Goal: Information Seeking & Learning: Learn about a topic

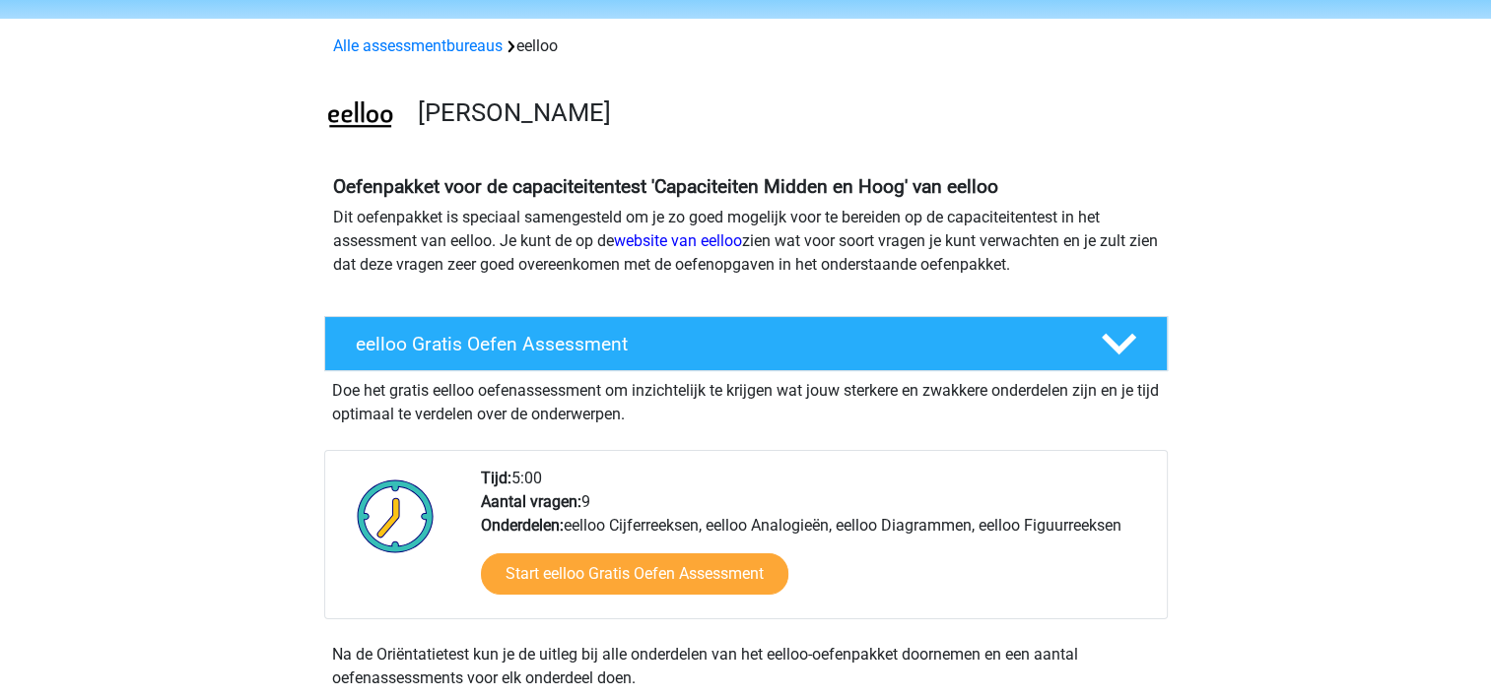
scroll to position [99, 0]
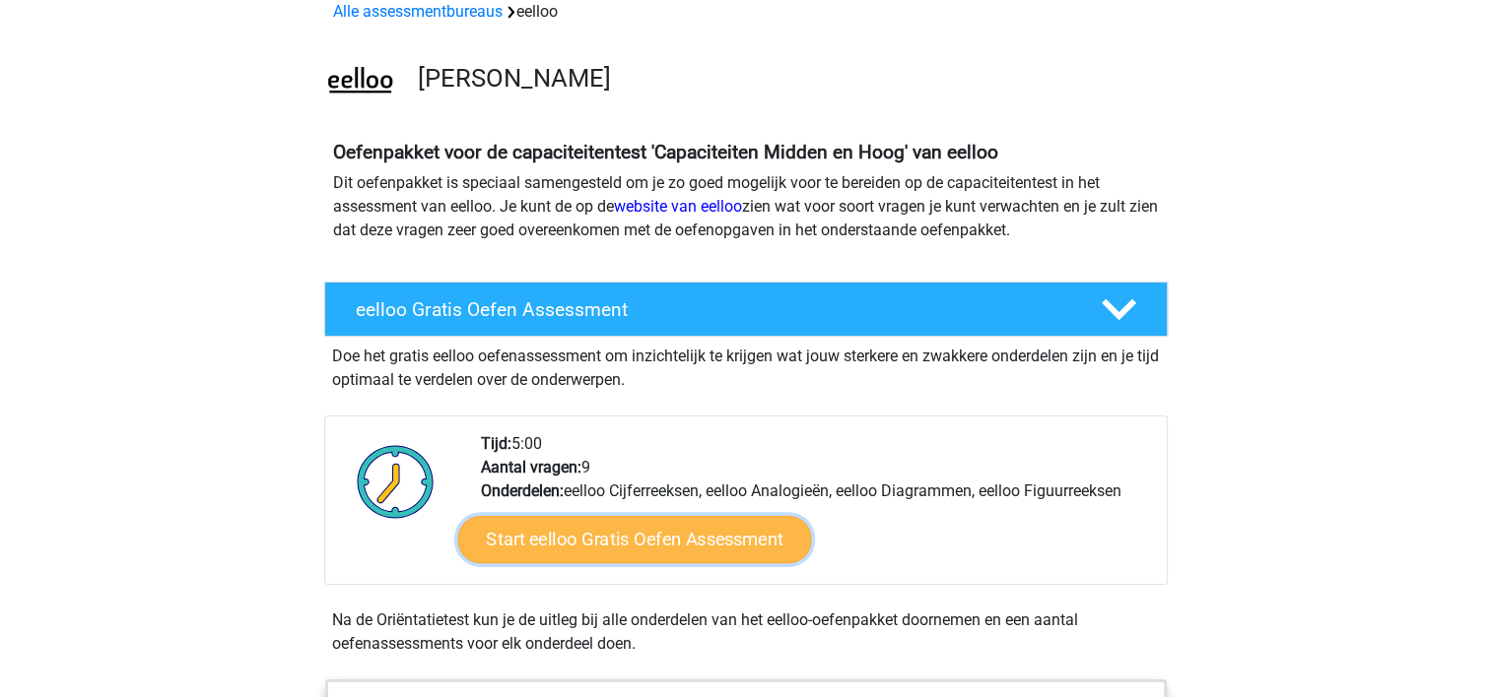
click at [573, 534] on link "Start eelloo Gratis Oefen Assessment" at bounding box center [634, 539] width 354 height 47
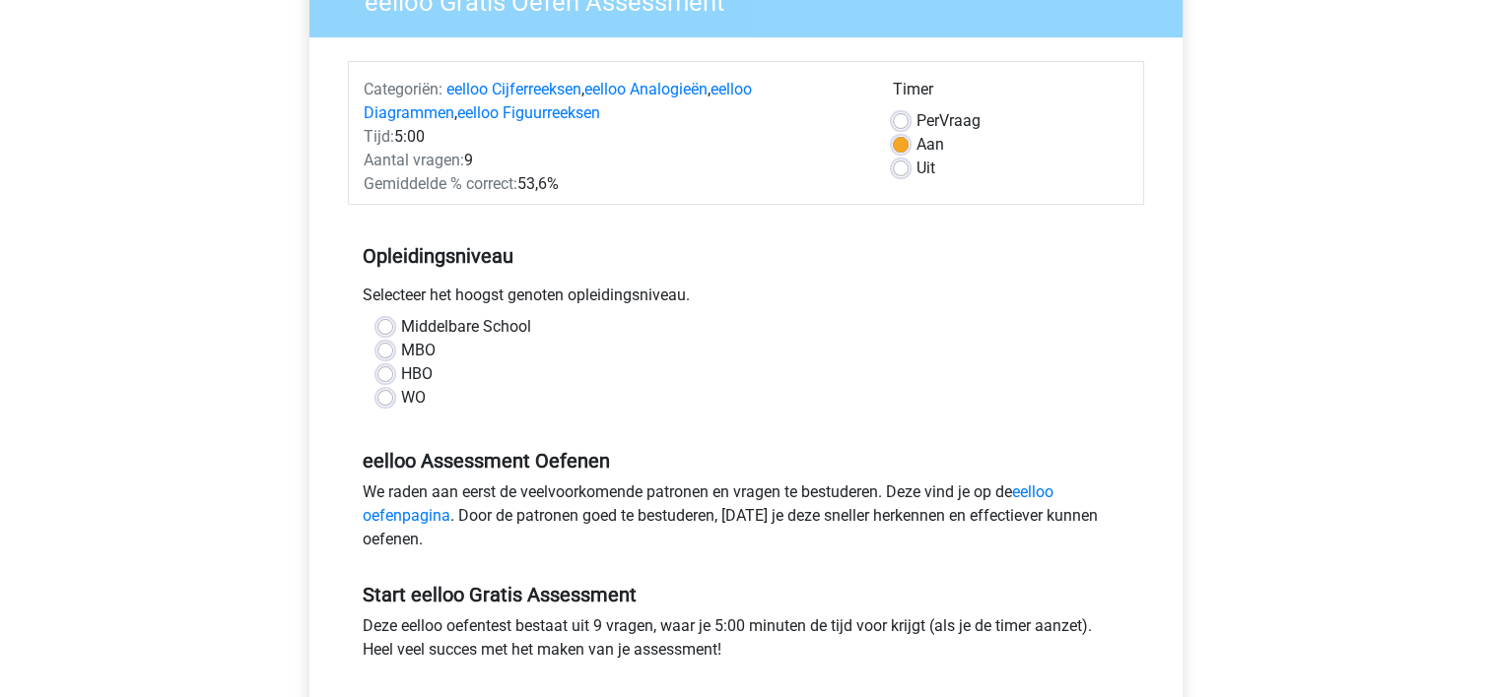
scroll to position [197, 0]
click at [401, 390] on label "WO" at bounding box center [413, 396] width 25 height 24
click at [391, 390] on input "WO" at bounding box center [385, 394] width 16 height 20
radio input "true"
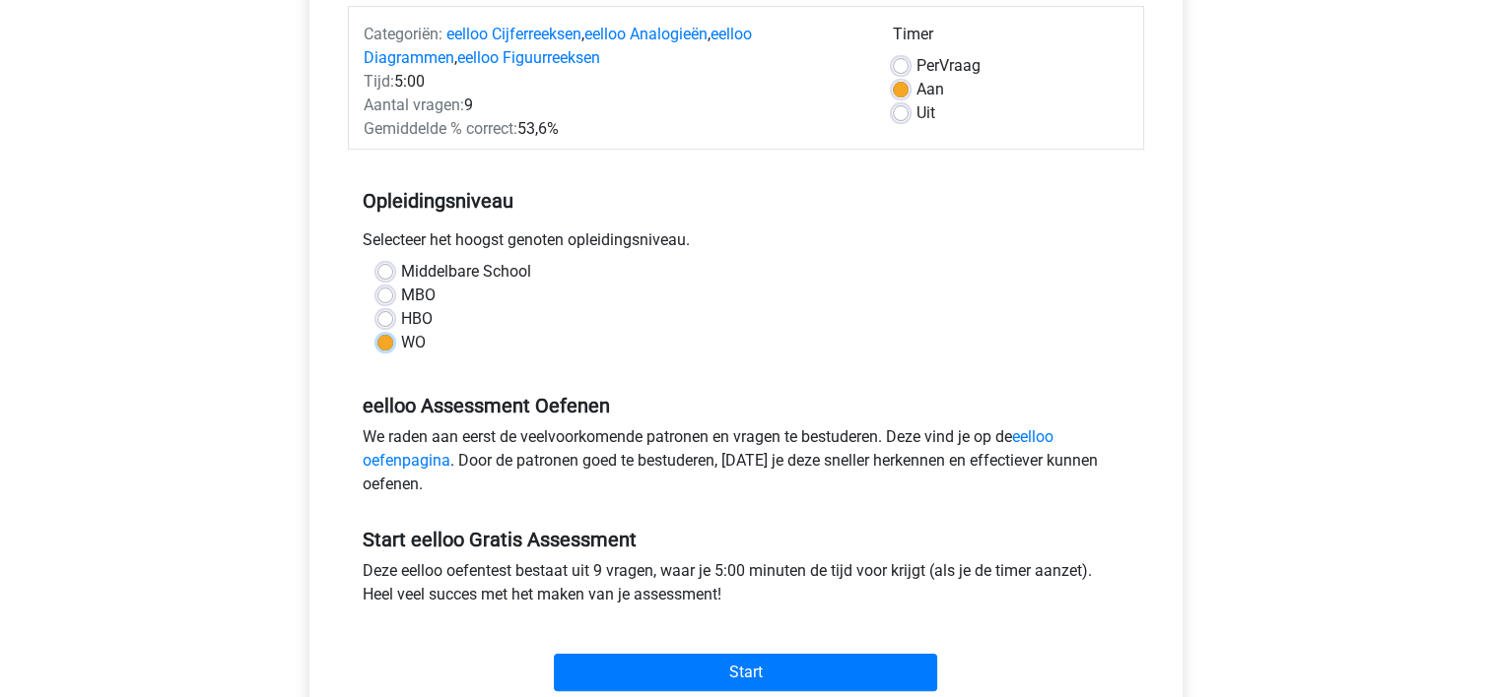
scroll to position [493, 0]
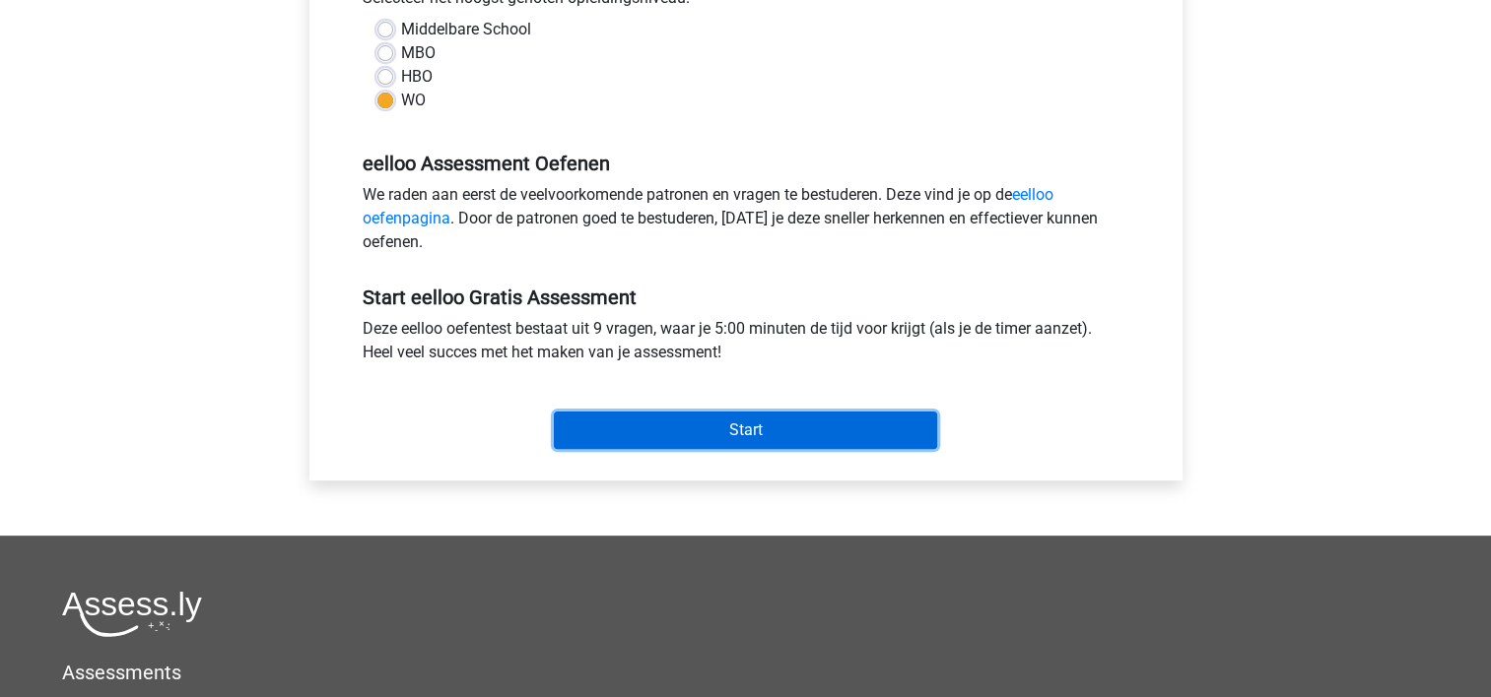
click at [674, 436] on input "Start" at bounding box center [745, 430] width 383 height 37
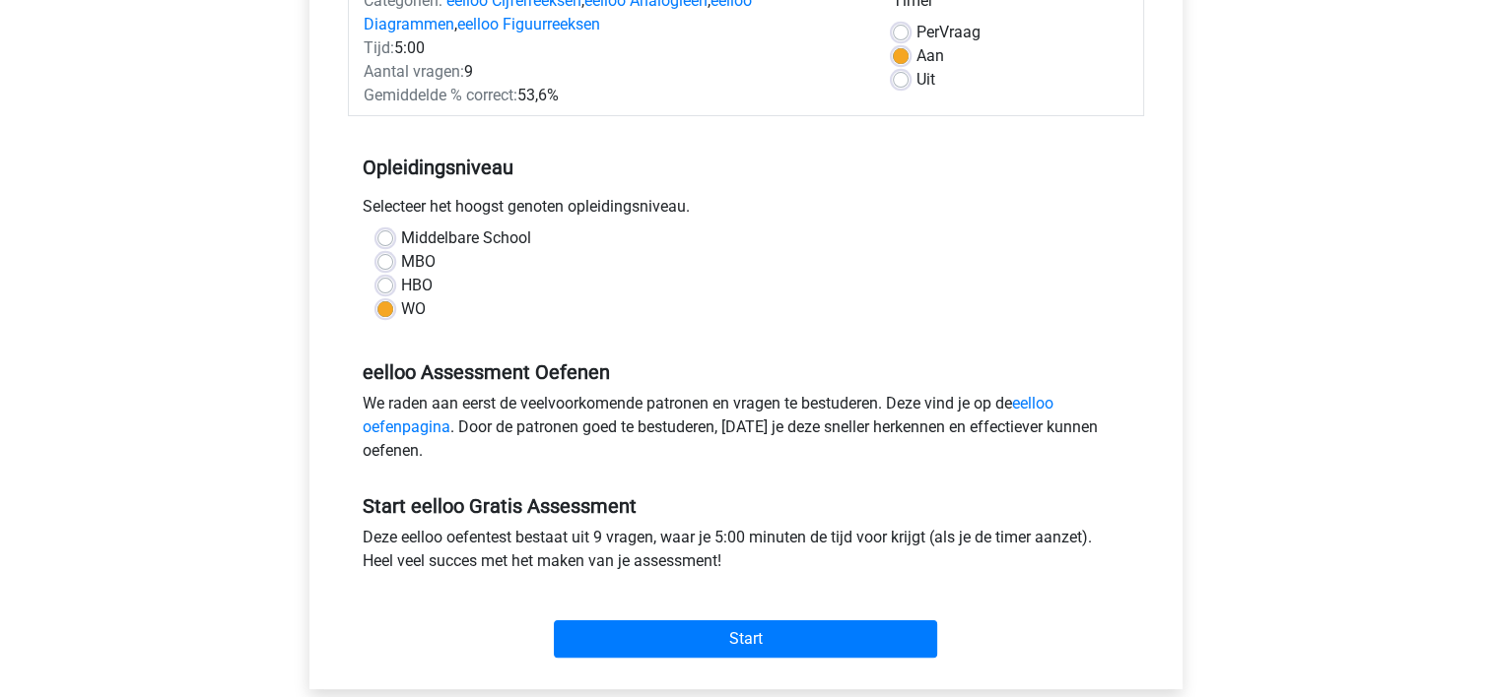
scroll to position [296, 0]
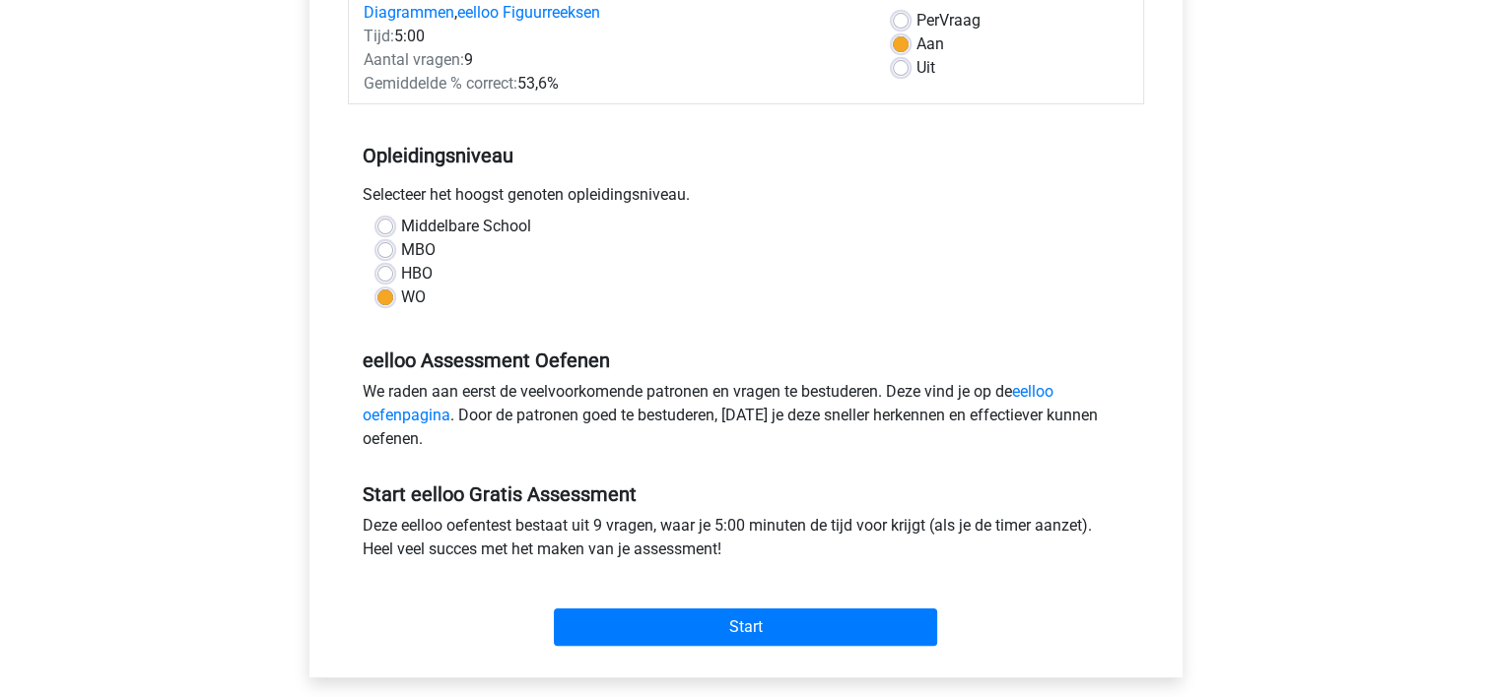
drag, startPoint x: 977, startPoint y: 22, endPoint x: 976, endPoint y: 35, distance: 13.8
click at [977, 22] on label "Per Vraag" at bounding box center [948, 21] width 64 height 24
click at [908, 22] on input "Per Vraag" at bounding box center [901, 19] width 16 height 20
radio input "true"
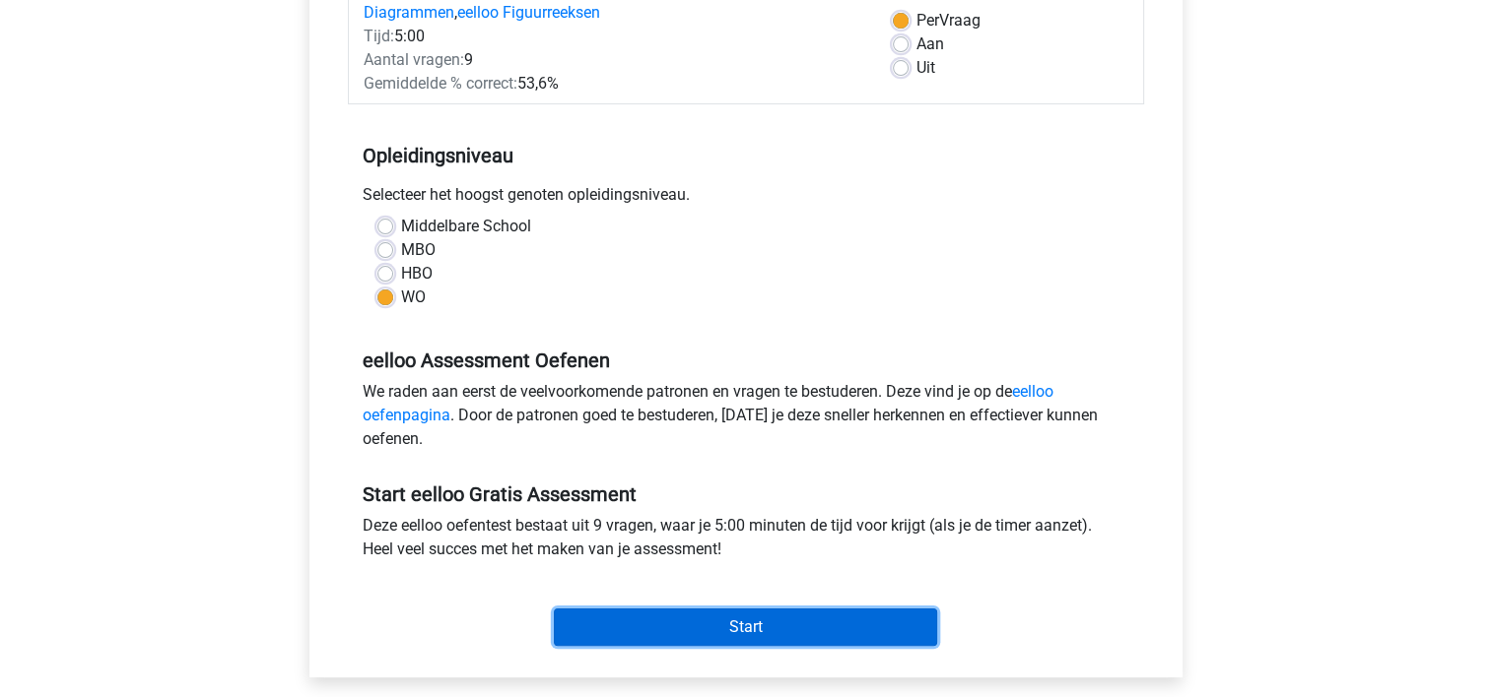
click at [666, 632] on input "Start" at bounding box center [745, 627] width 383 height 37
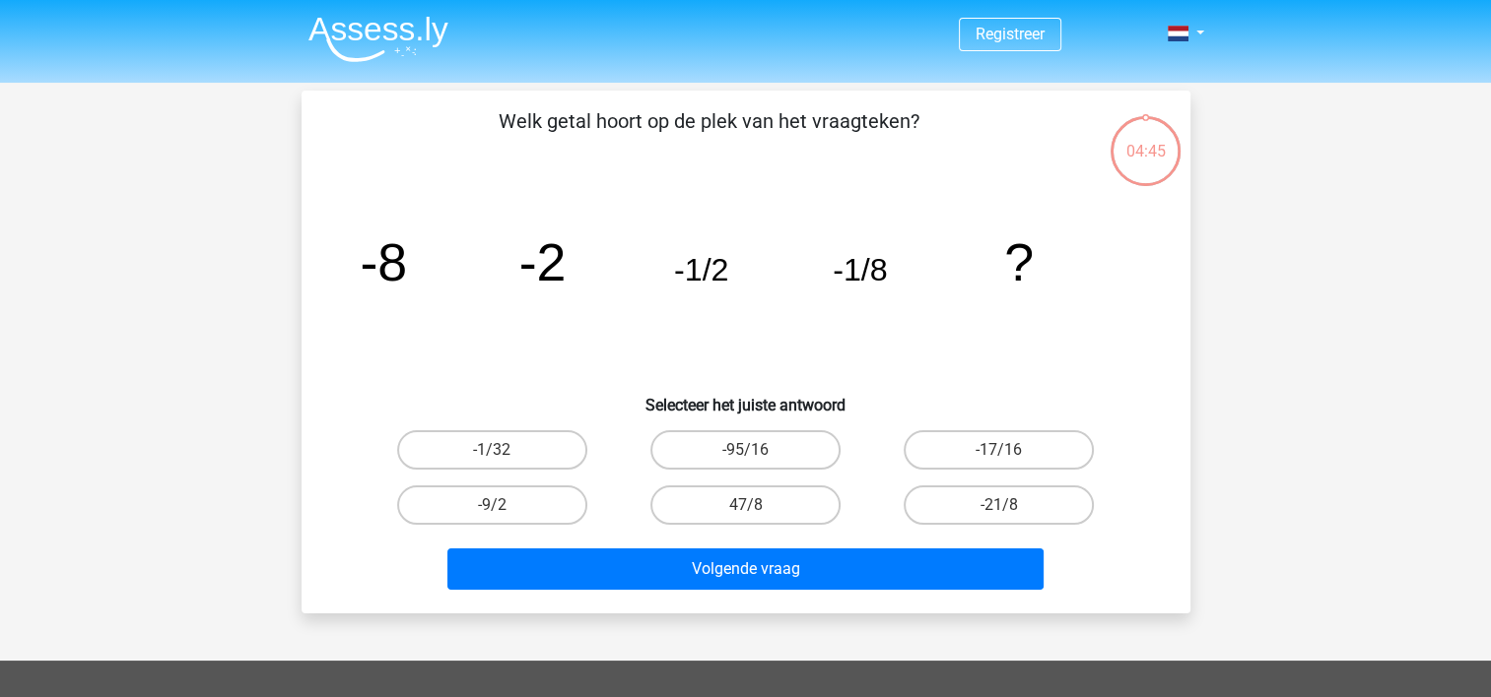
click at [493, 455] on input "-1/32" at bounding box center [498, 456] width 13 height 13
radio input "true"
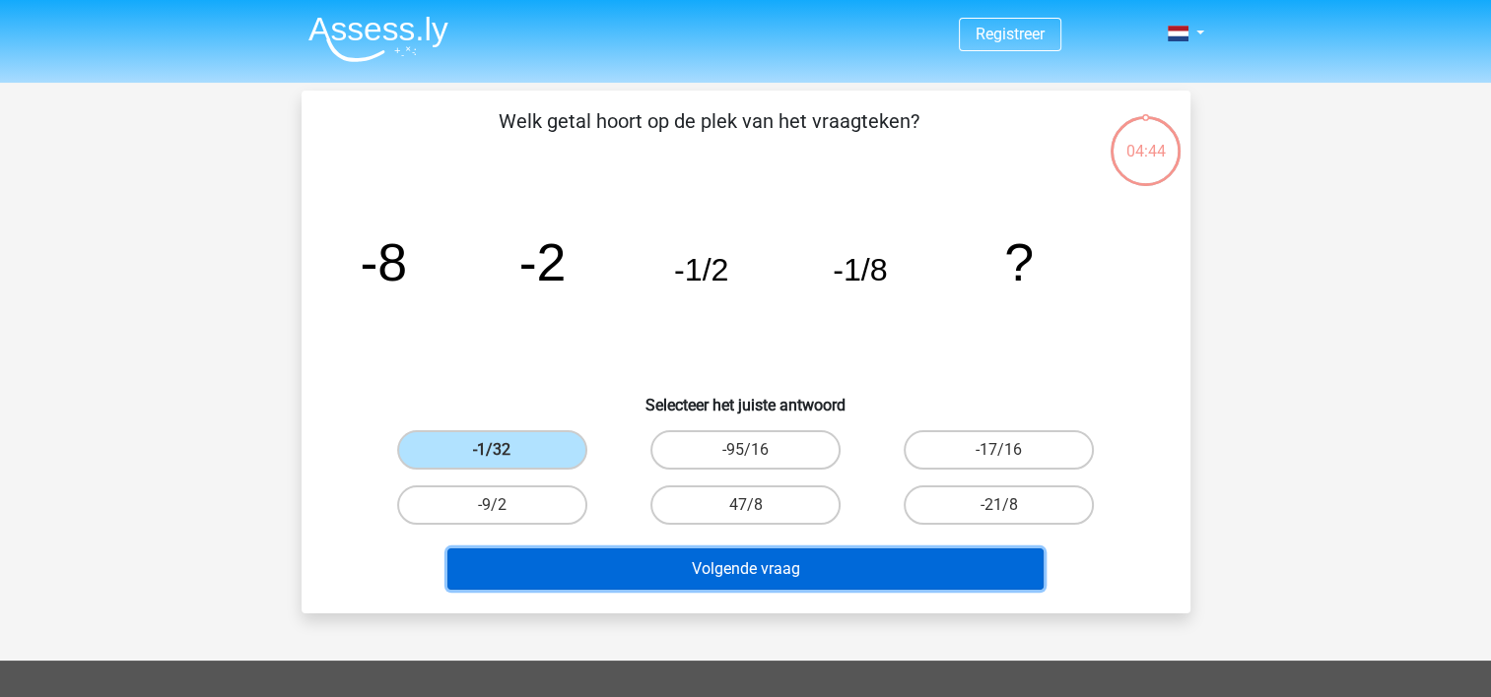
click at [695, 575] on button "Volgende vraag" at bounding box center [745, 569] width 596 height 41
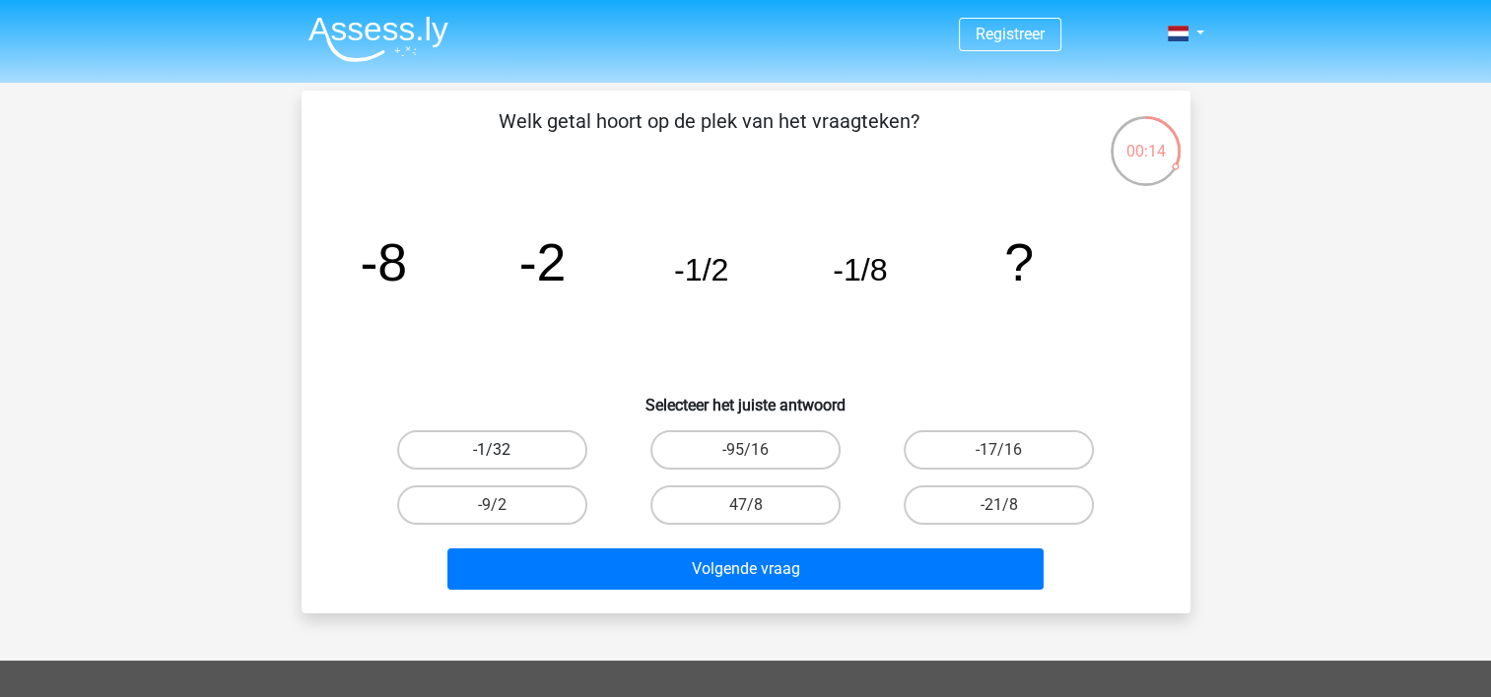
click at [523, 445] on label "-1/32" at bounding box center [492, 450] width 190 height 39
click at [504, 450] on input "-1/32" at bounding box center [498, 456] width 13 height 13
radio input "true"
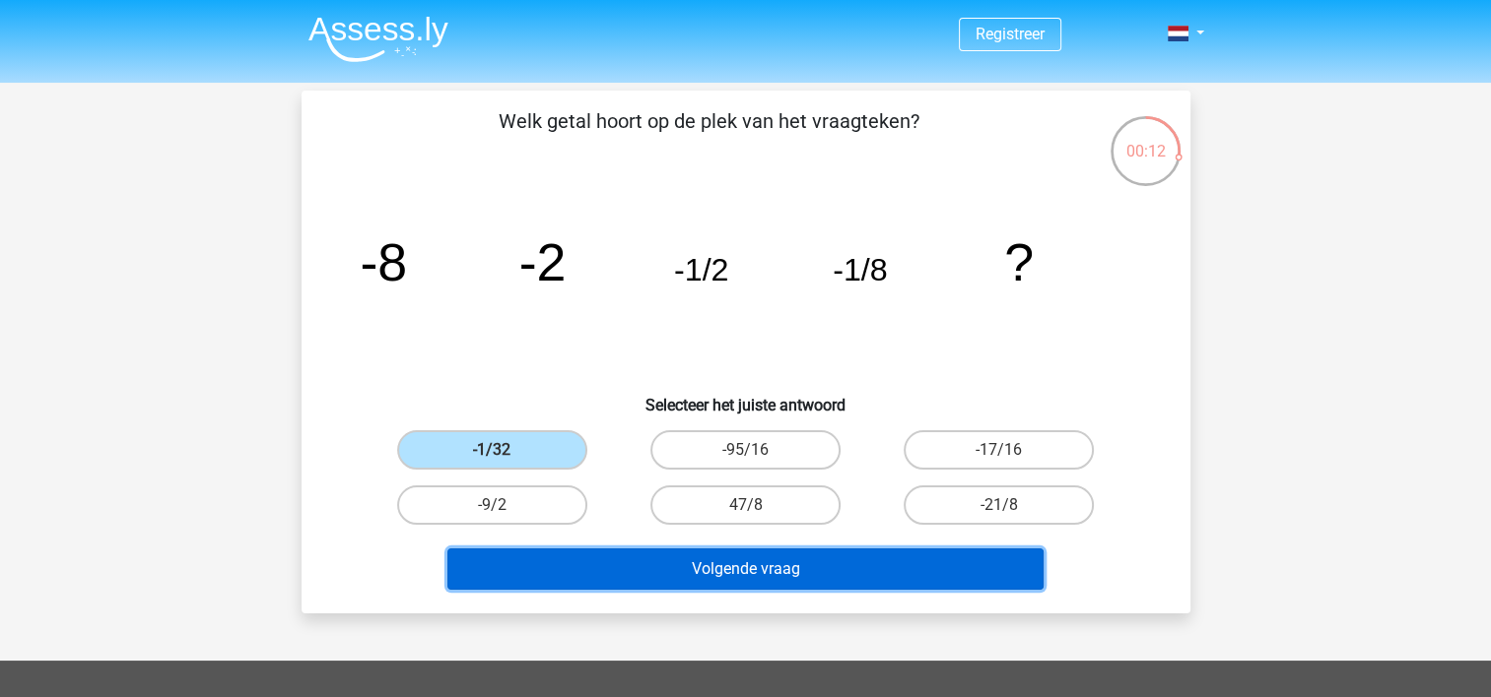
click at [716, 577] on button "Volgende vraag" at bounding box center [745, 569] width 596 height 41
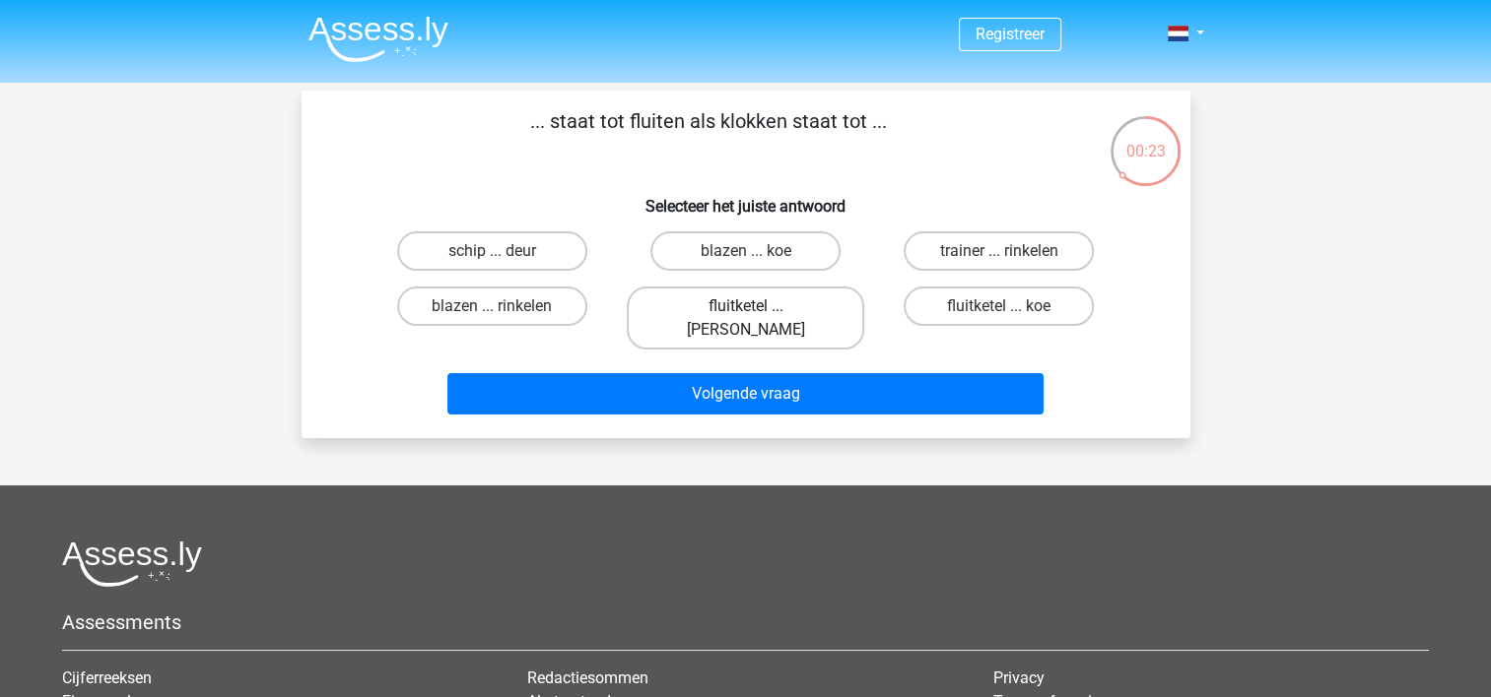
click at [712, 303] on label "fluitketel ... [PERSON_NAME]" at bounding box center [745, 318] width 237 height 63
click at [745, 306] on input "fluitketel ... [PERSON_NAME]" at bounding box center [751, 312] width 13 height 13
radio input "true"
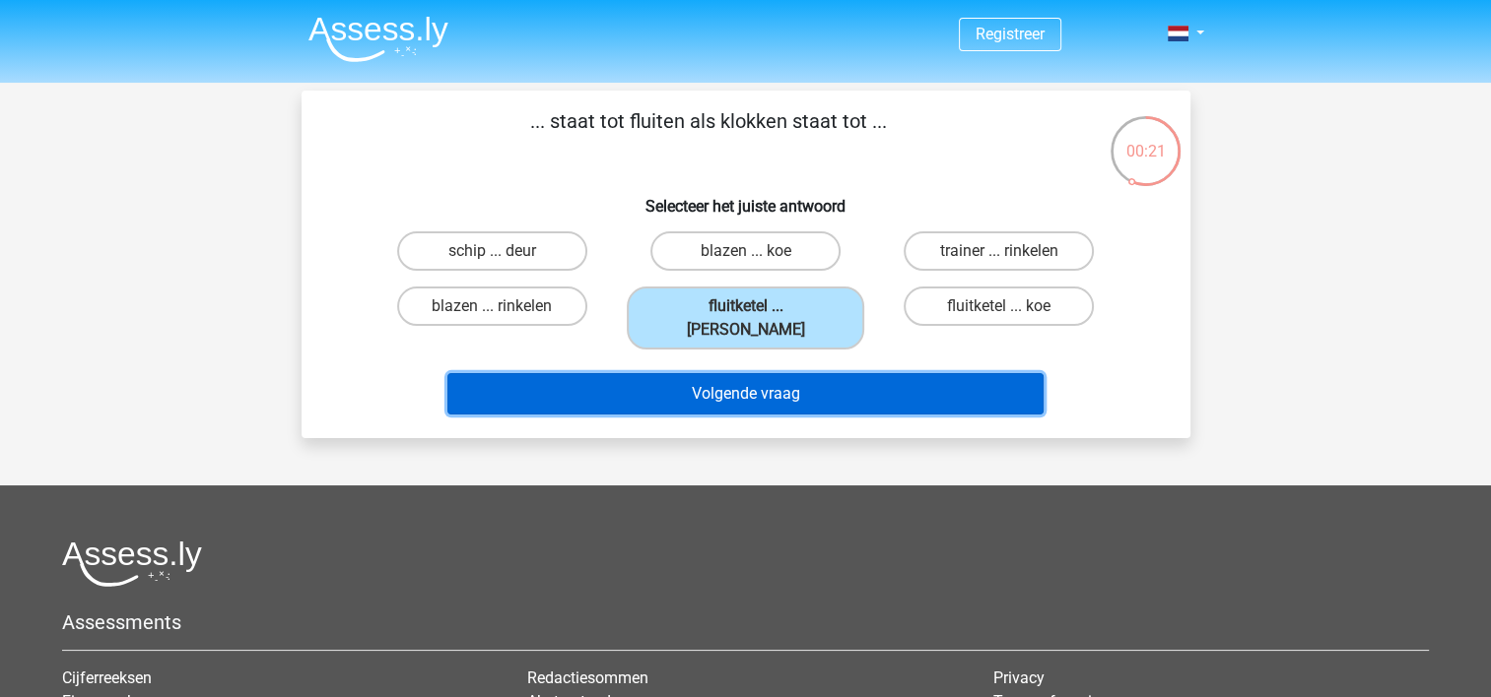
click at [724, 382] on button "Volgende vraag" at bounding box center [745, 393] width 596 height 41
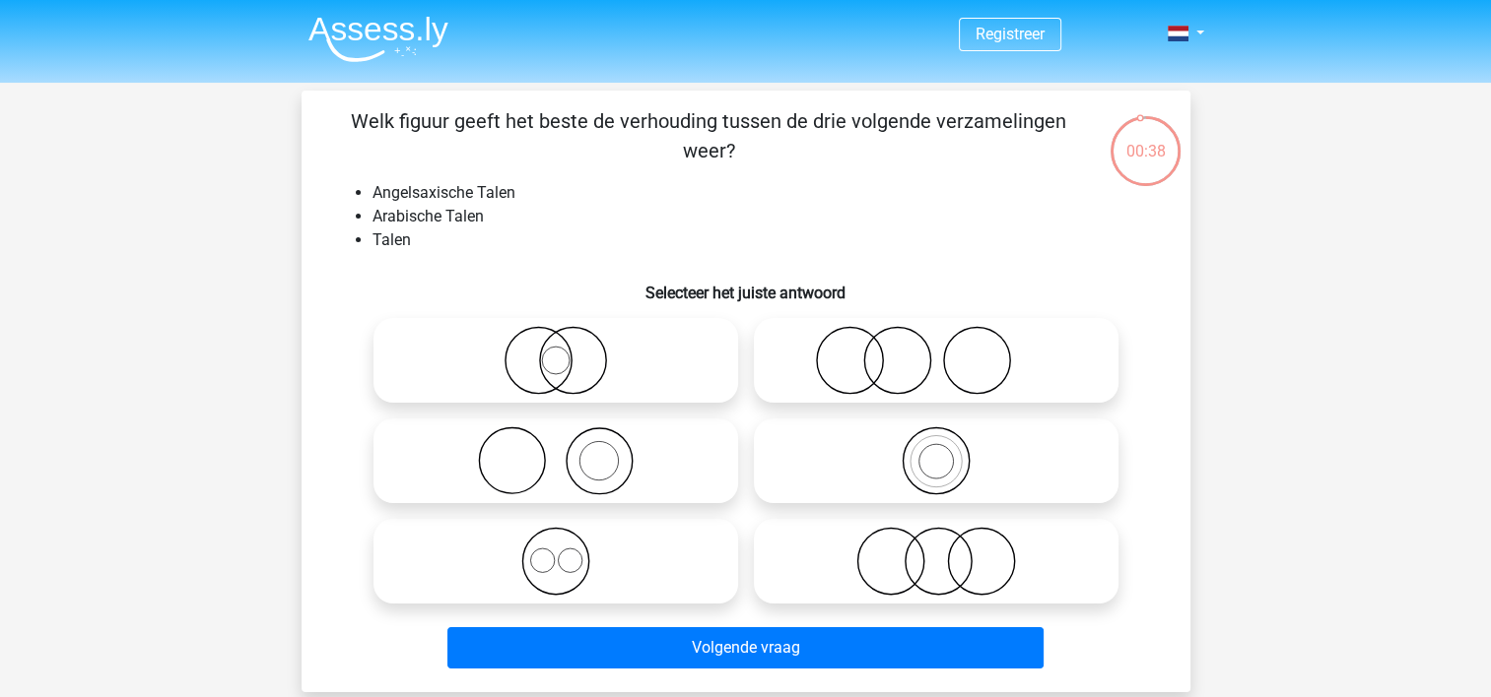
scroll to position [99, 0]
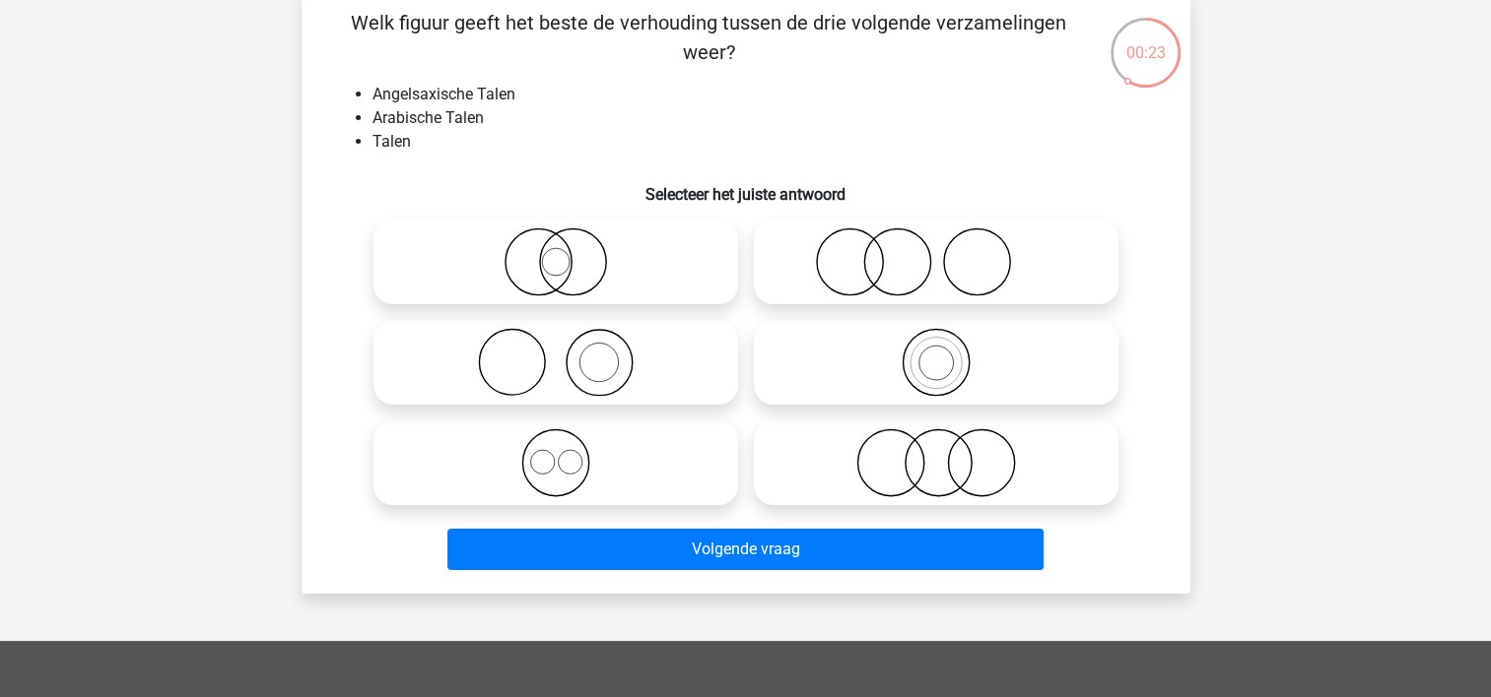
click at [552, 471] on icon at bounding box center [555, 463] width 349 height 69
click at [556, 453] on input "radio" at bounding box center [562, 446] width 13 height 13
radio input "true"
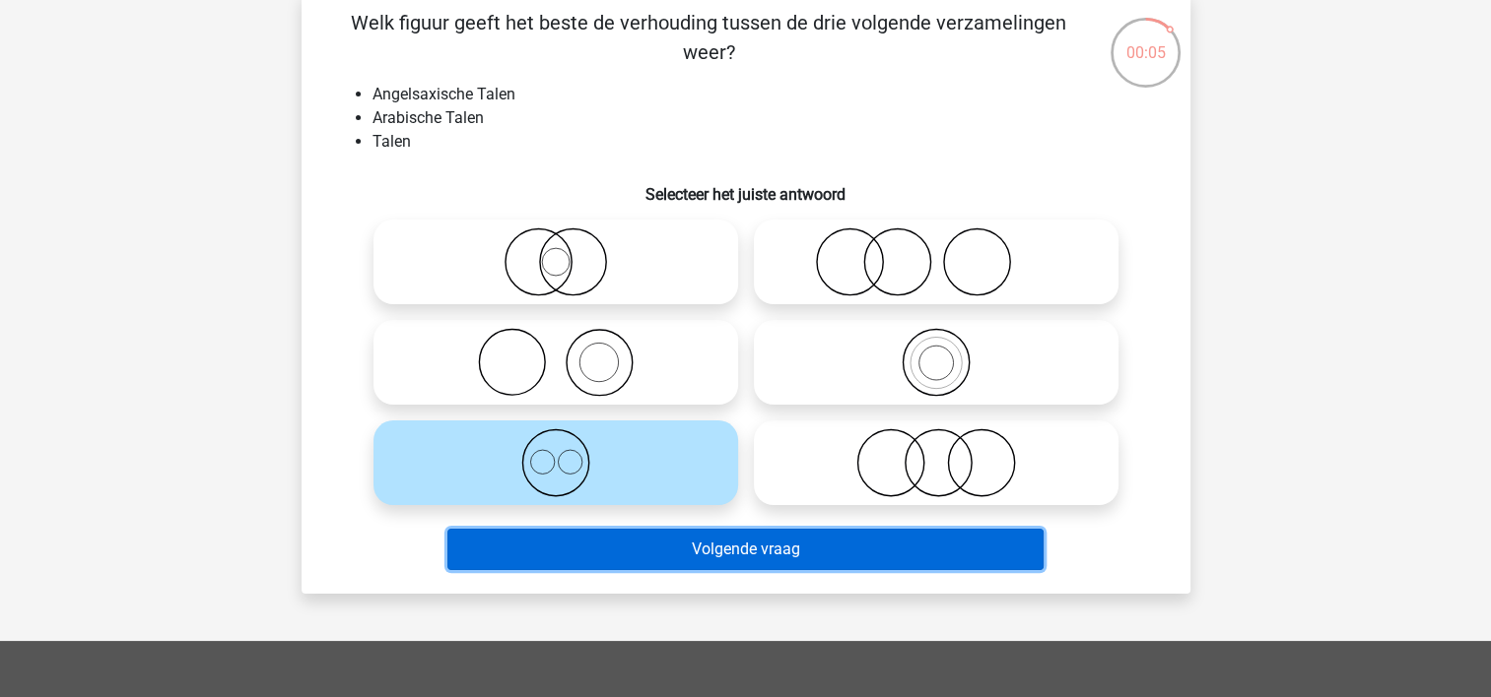
click at [685, 552] on button "Volgende vraag" at bounding box center [745, 549] width 596 height 41
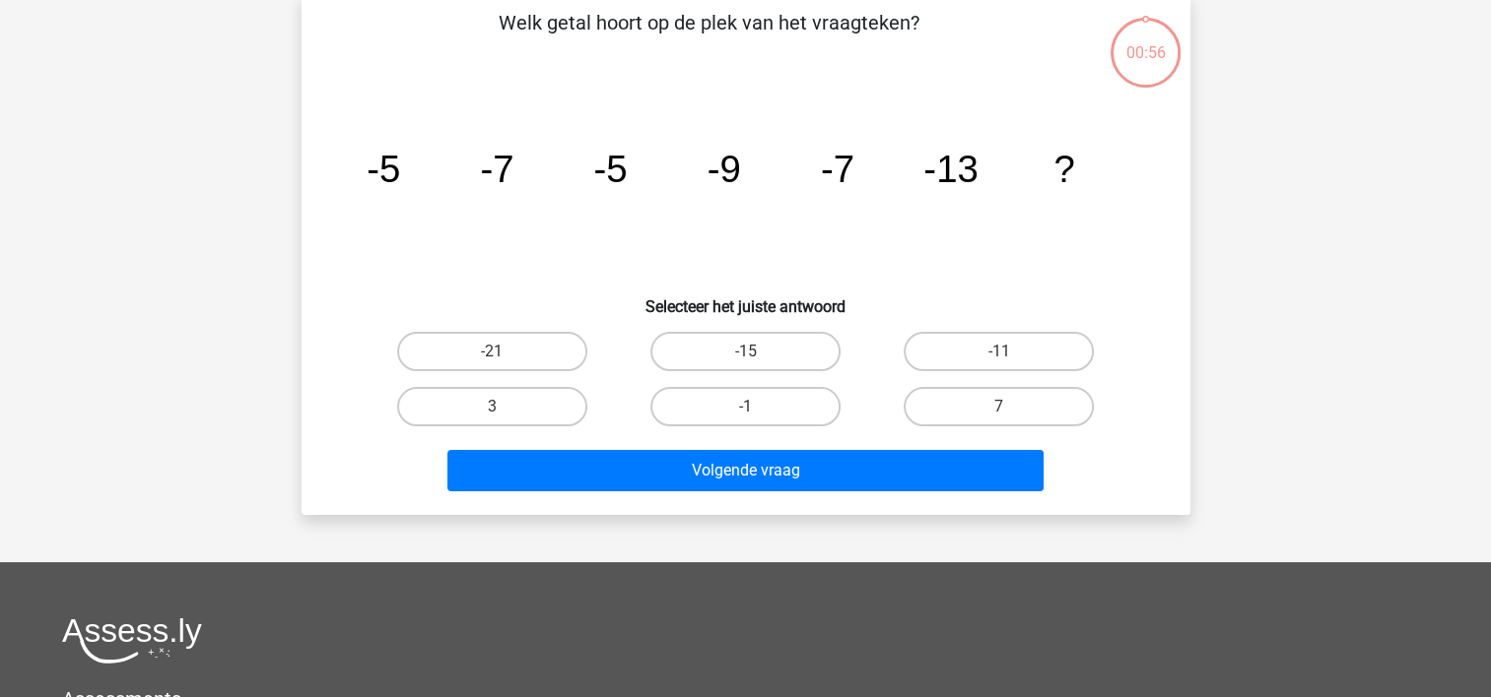
scroll to position [91, 0]
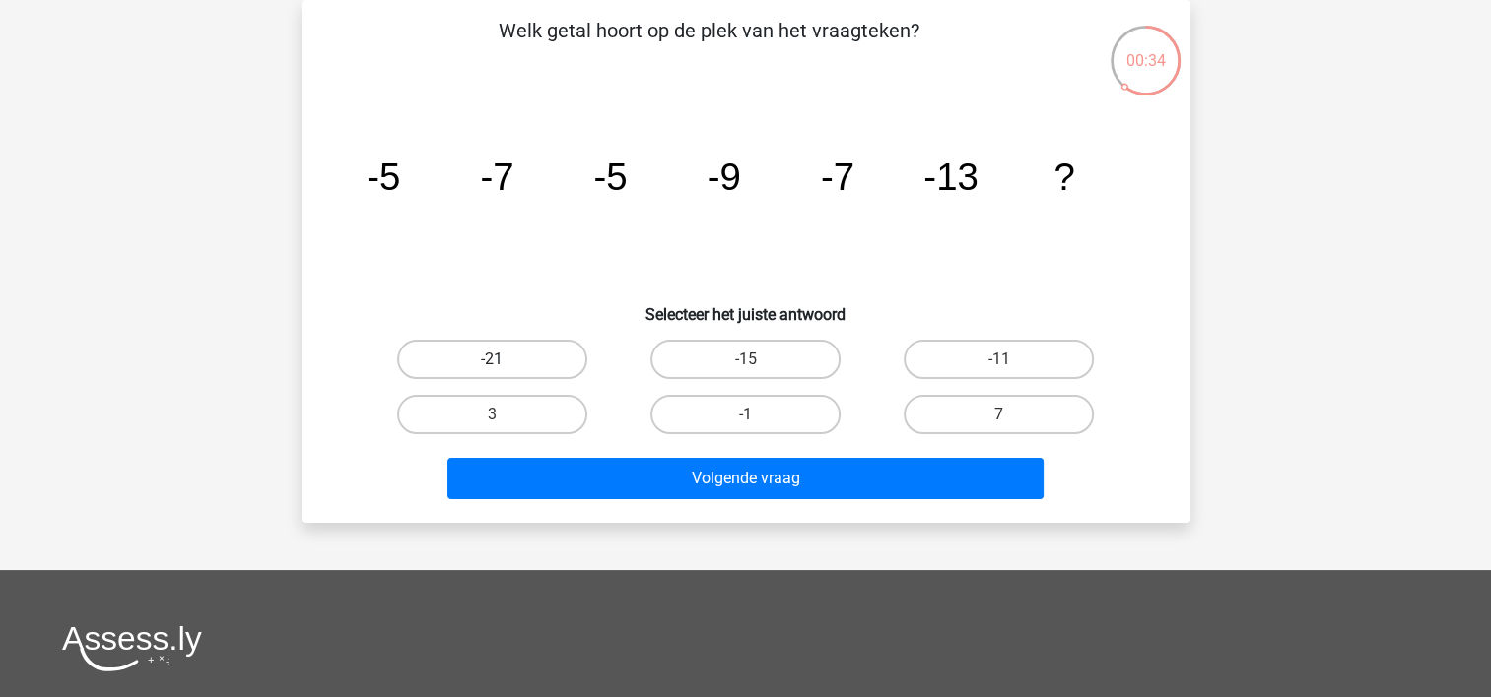
click at [526, 350] on label "-21" at bounding box center [492, 359] width 190 height 39
click at [504, 360] on input "-21" at bounding box center [498, 366] width 13 height 13
radio input "true"
click at [976, 368] on label "-11" at bounding box center [998, 359] width 190 height 39
click at [999, 368] on input "-11" at bounding box center [1005, 366] width 13 height 13
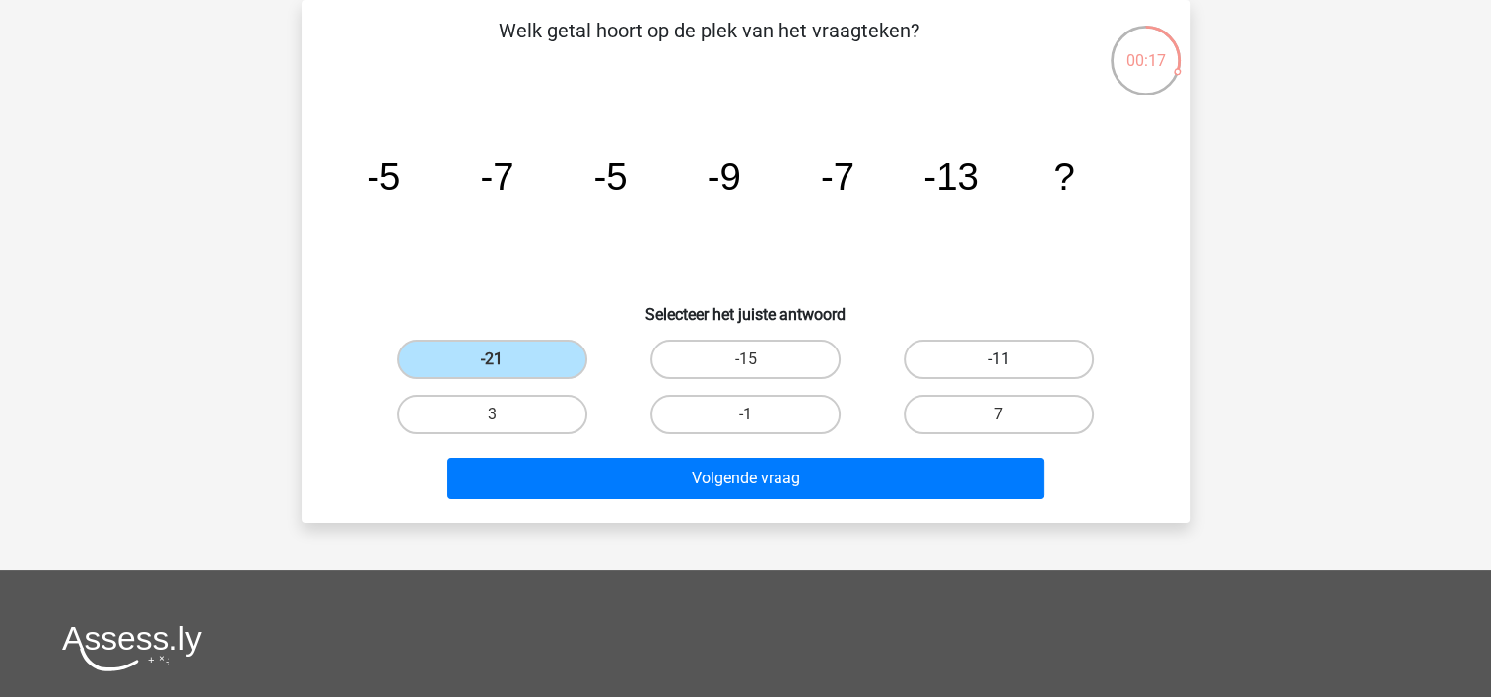
radio input "true"
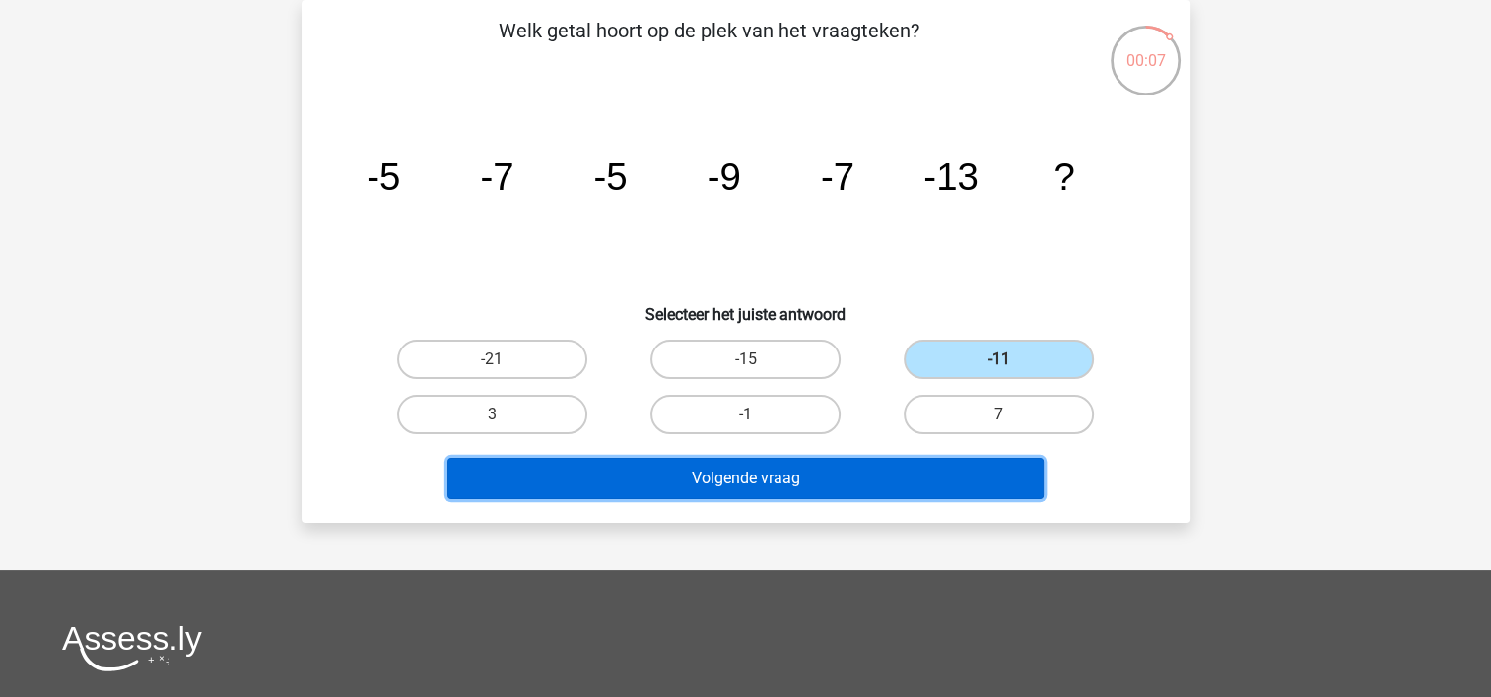
click at [777, 477] on button "Volgende vraag" at bounding box center [745, 478] width 596 height 41
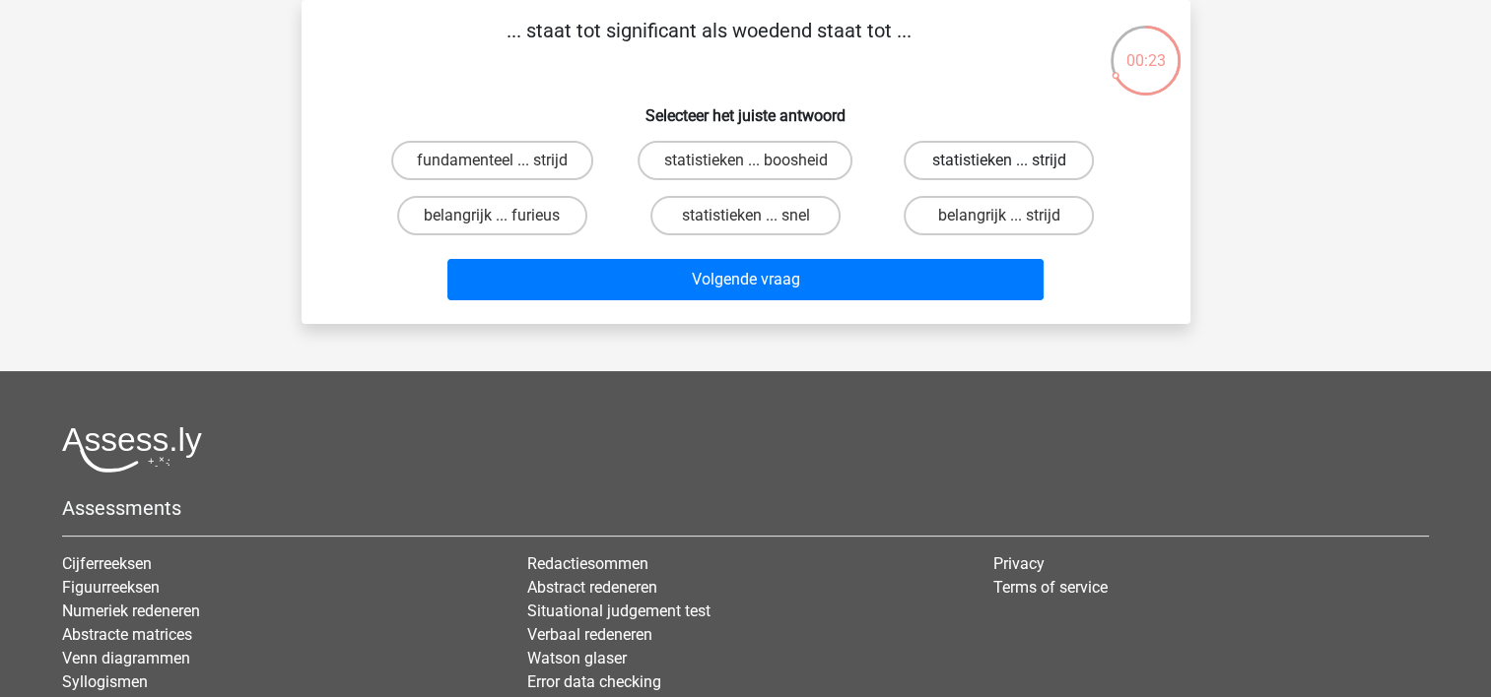
click at [954, 160] on label "statistieken ... strijd" at bounding box center [998, 160] width 190 height 39
click at [999, 161] on input "statistieken ... strijd" at bounding box center [1005, 167] width 13 height 13
radio input "true"
click at [768, 161] on label "statistieken ... boosheid" at bounding box center [744, 160] width 215 height 39
click at [758, 161] on input "statistieken ... boosheid" at bounding box center [751, 167] width 13 height 13
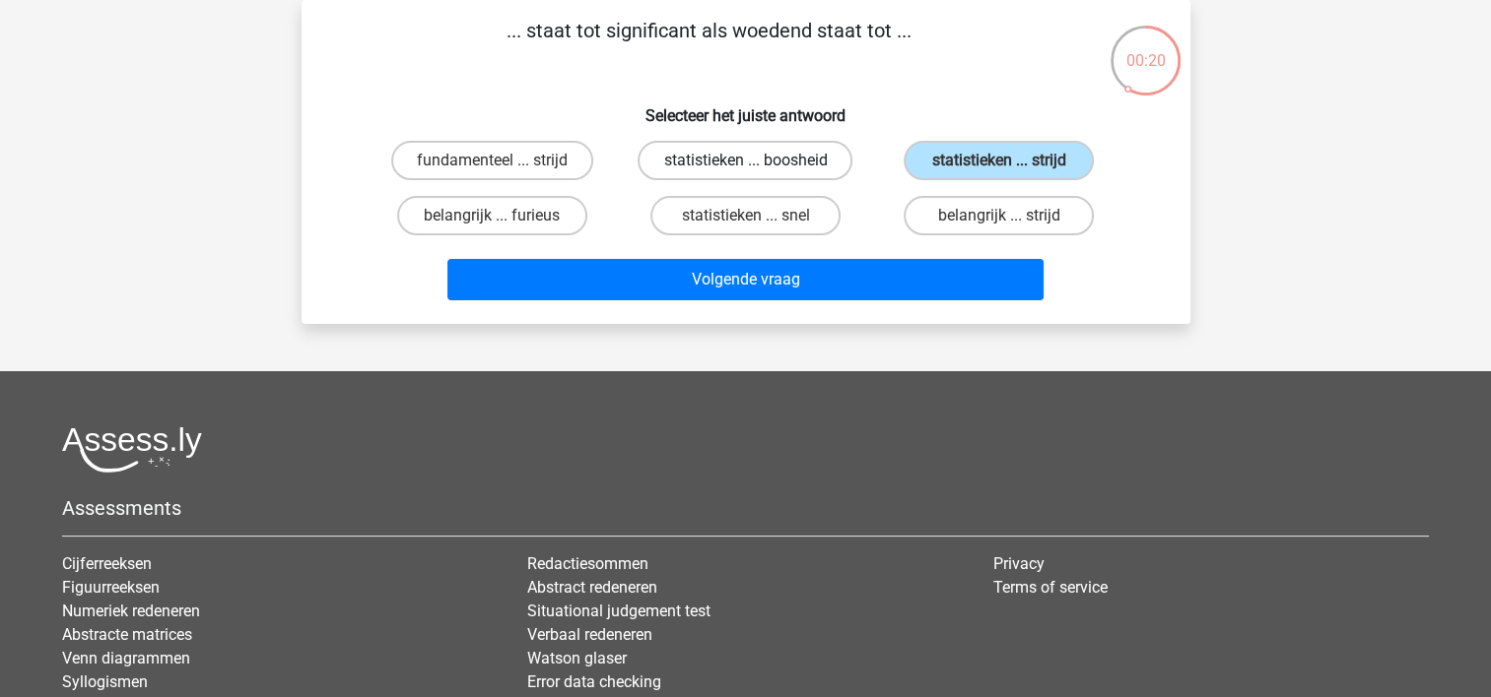
radio input "true"
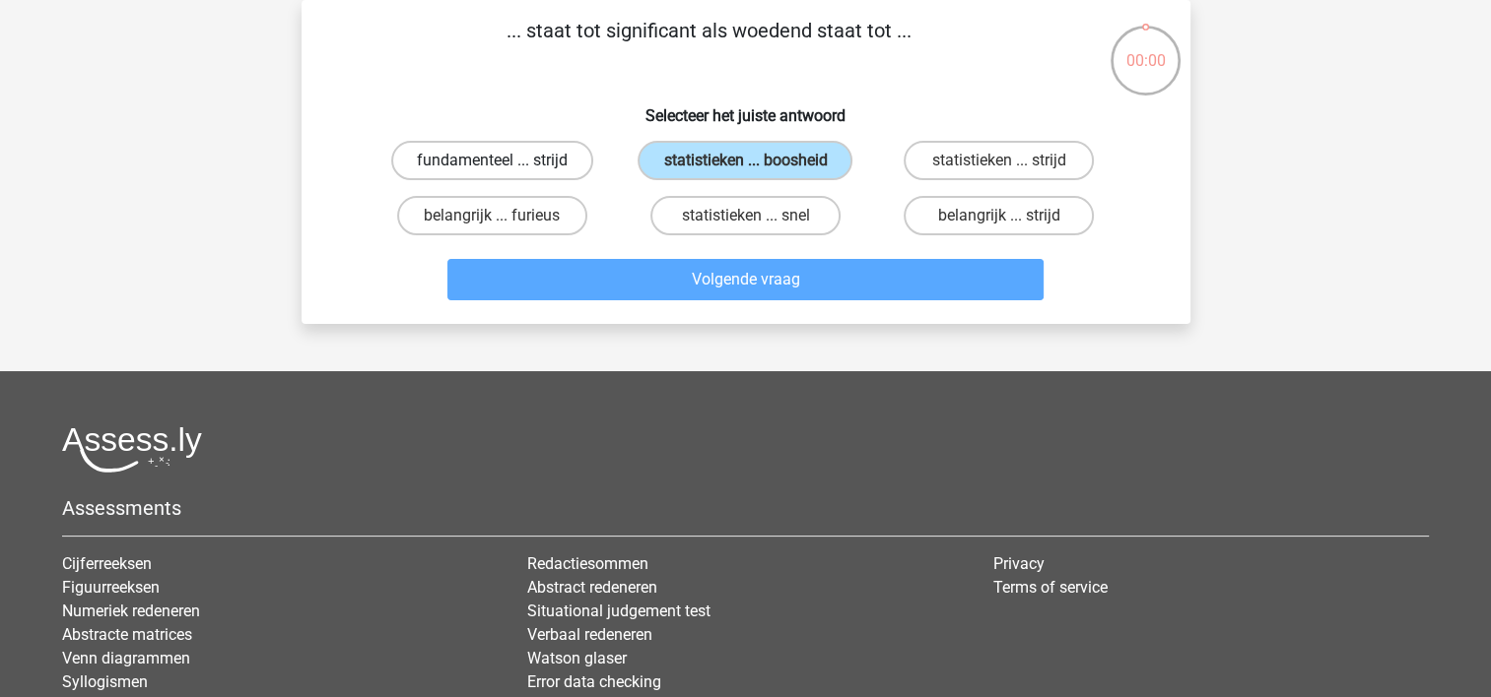
click at [451, 165] on label "fundamenteel ... strijd" at bounding box center [492, 160] width 202 height 39
click at [492, 165] on input "fundamenteel ... strijd" at bounding box center [498, 167] width 13 height 13
radio input "true"
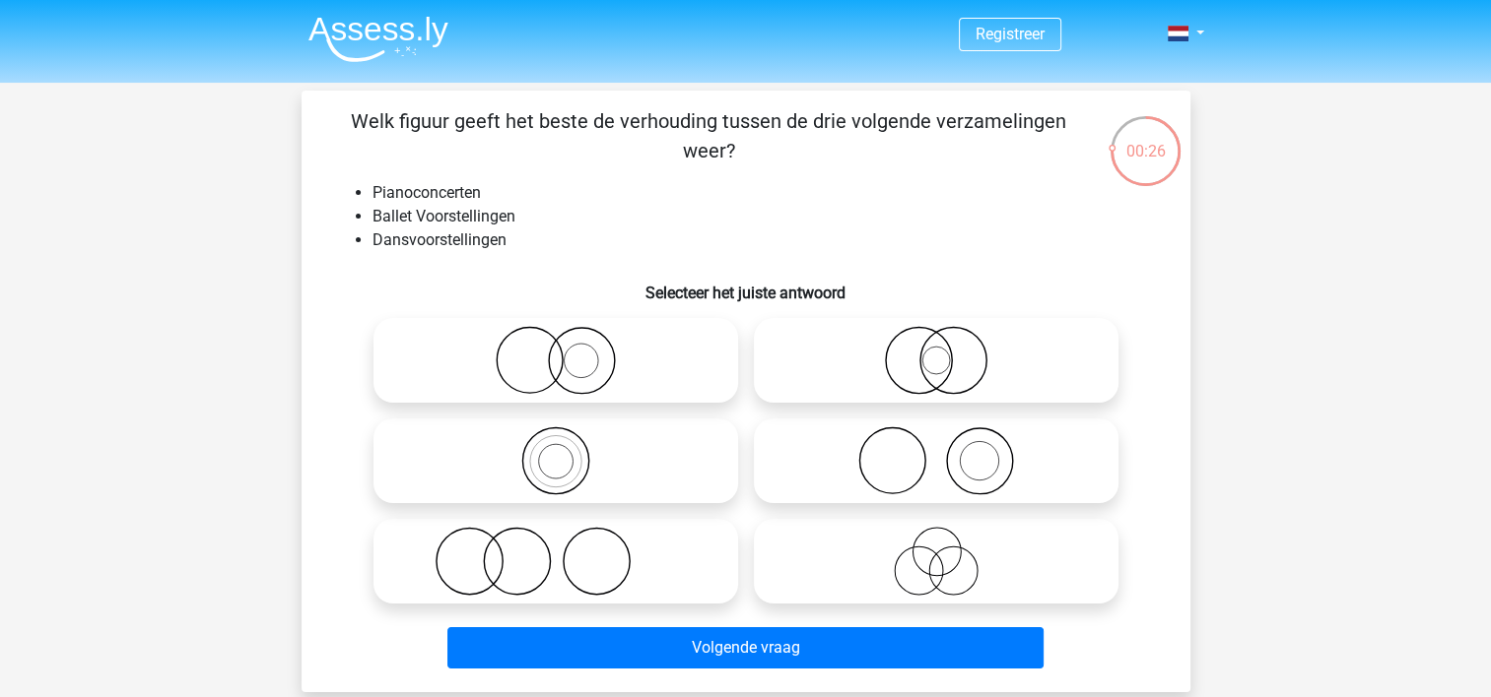
scroll to position [99, 0]
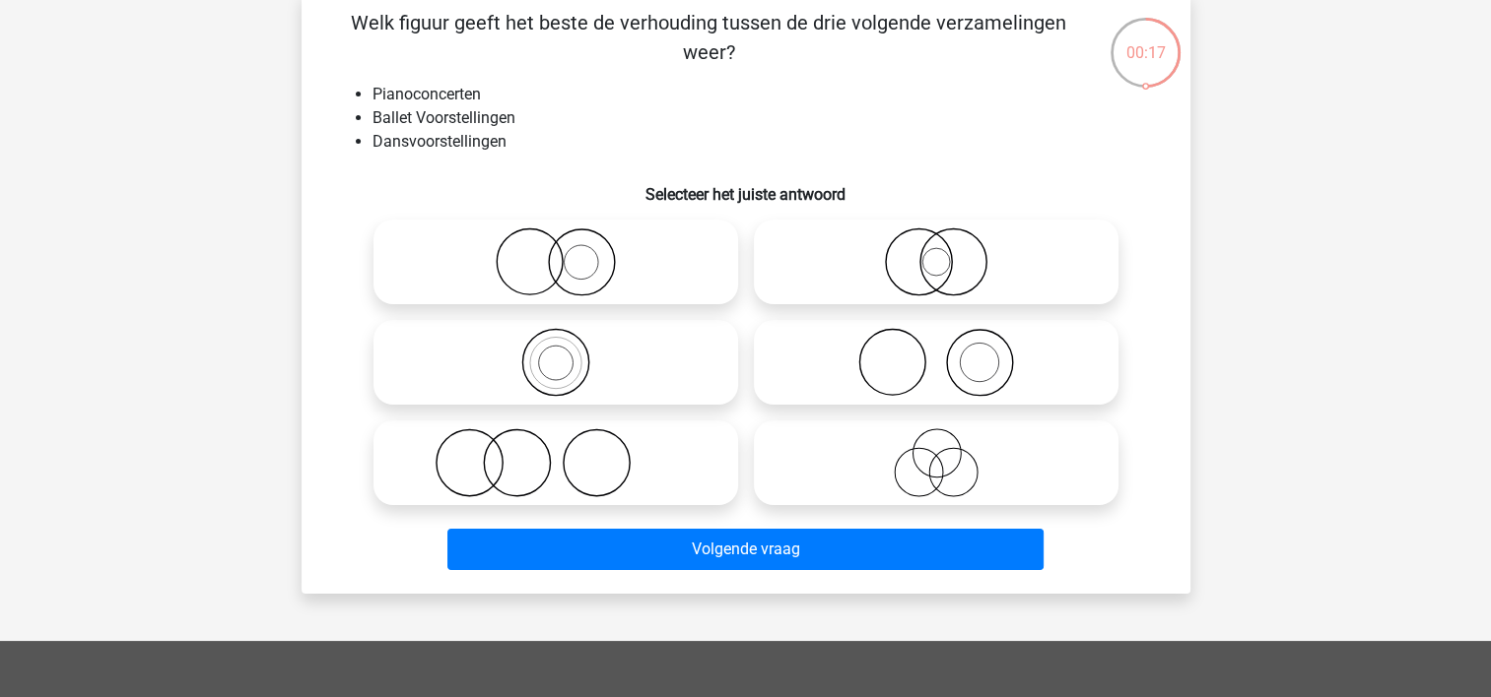
click at [943, 465] on icon at bounding box center [936, 463] width 349 height 69
click at [943, 453] on input "radio" at bounding box center [942, 446] width 13 height 13
radio input "true"
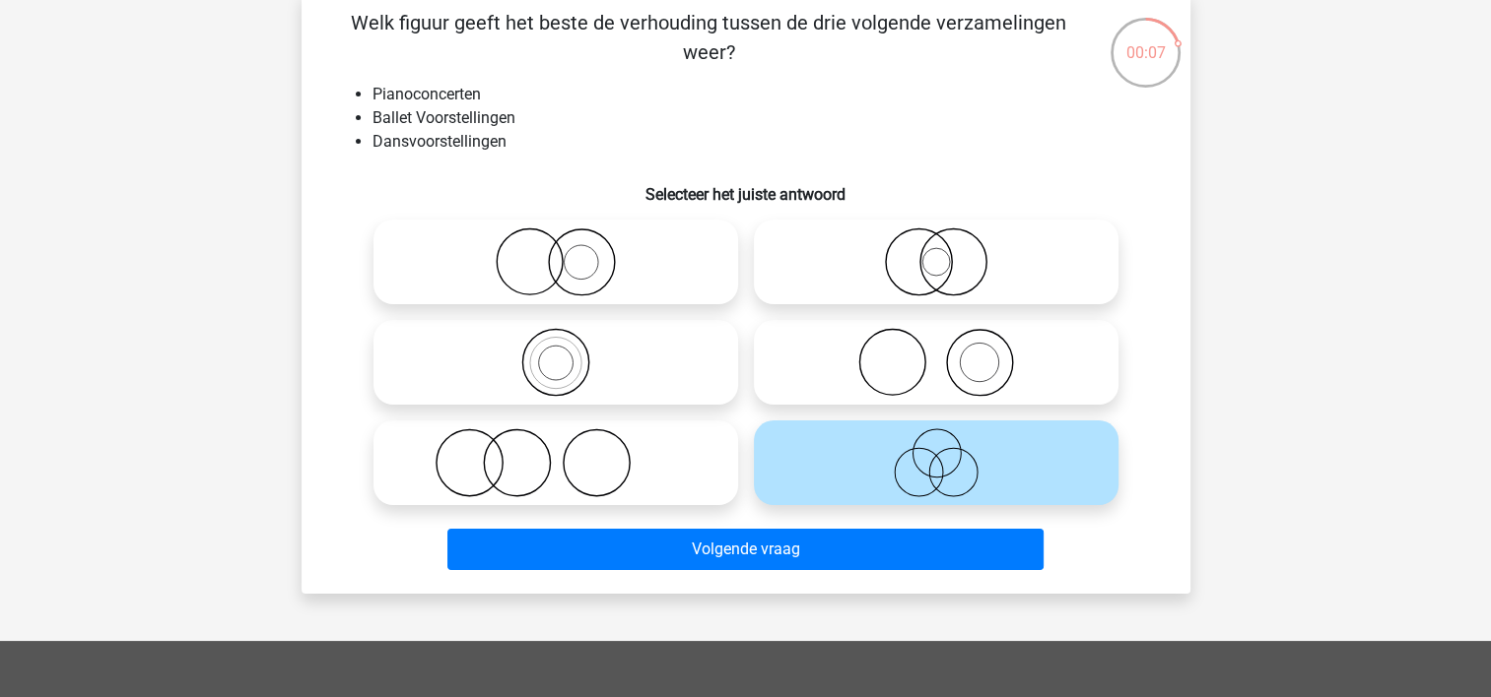
click at [567, 359] on icon at bounding box center [555, 362] width 349 height 69
click at [567, 353] on input "radio" at bounding box center [562, 346] width 13 height 13
radio input "true"
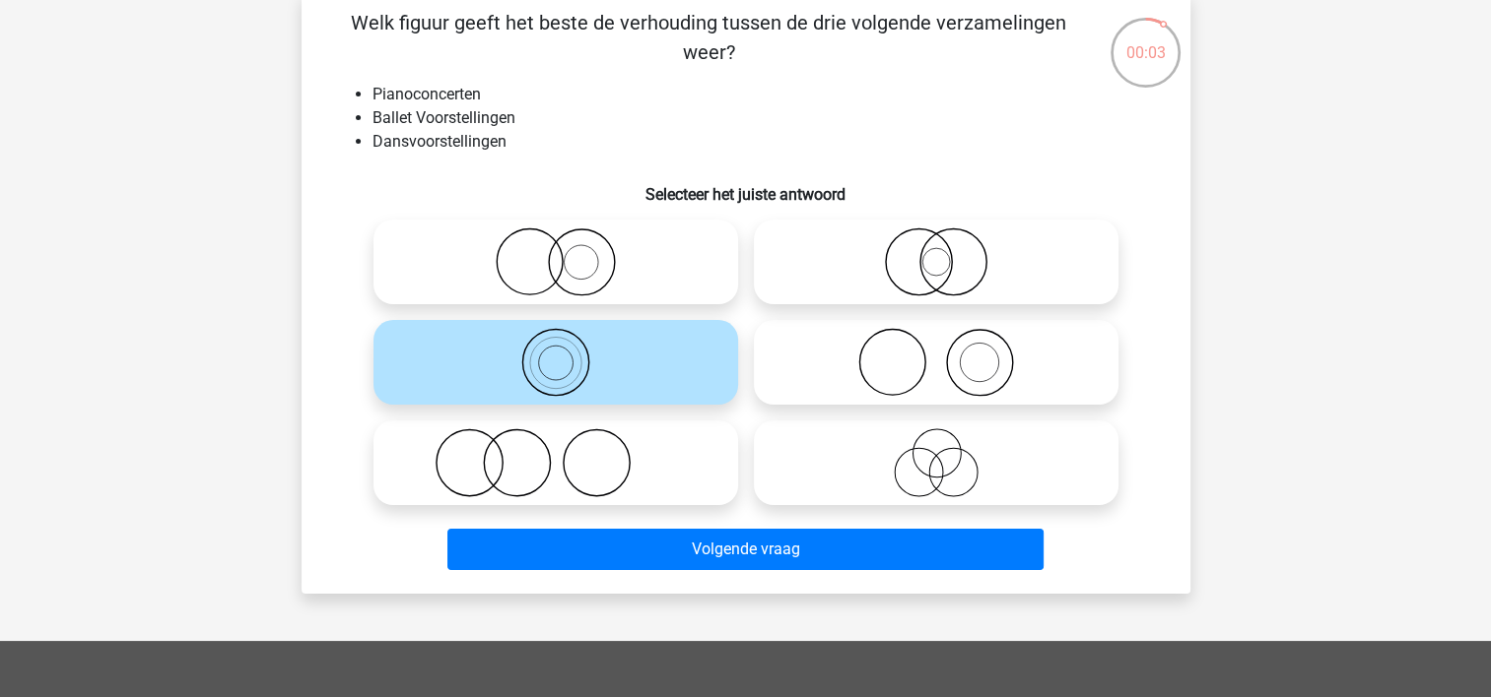
click at [907, 286] on icon at bounding box center [936, 262] width 349 height 69
click at [936, 252] on input "radio" at bounding box center [942, 245] width 13 height 13
radio input "true"
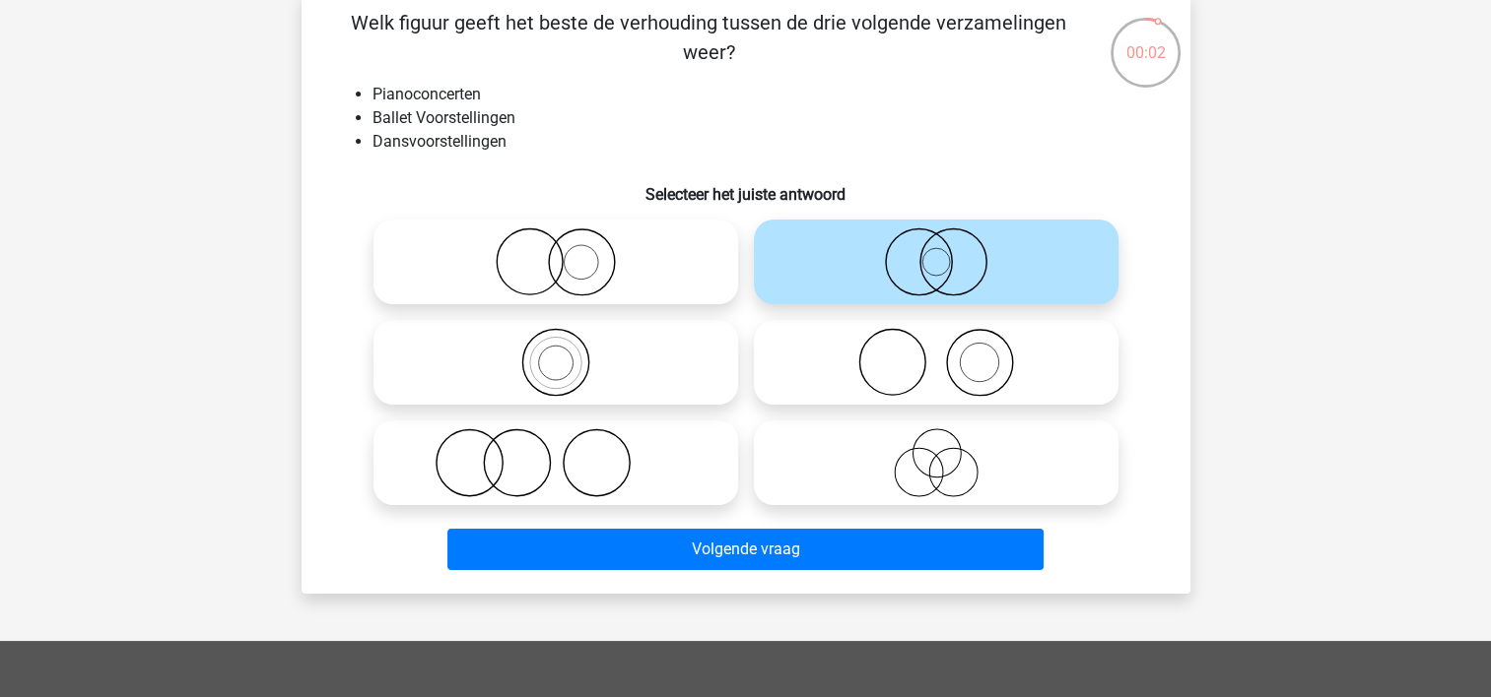
click at [422, 413] on div at bounding box center [555, 463] width 380 height 100
click at [527, 364] on icon at bounding box center [555, 362] width 349 height 69
click at [556, 353] on input "radio" at bounding box center [562, 346] width 13 height 13
radio input "true"
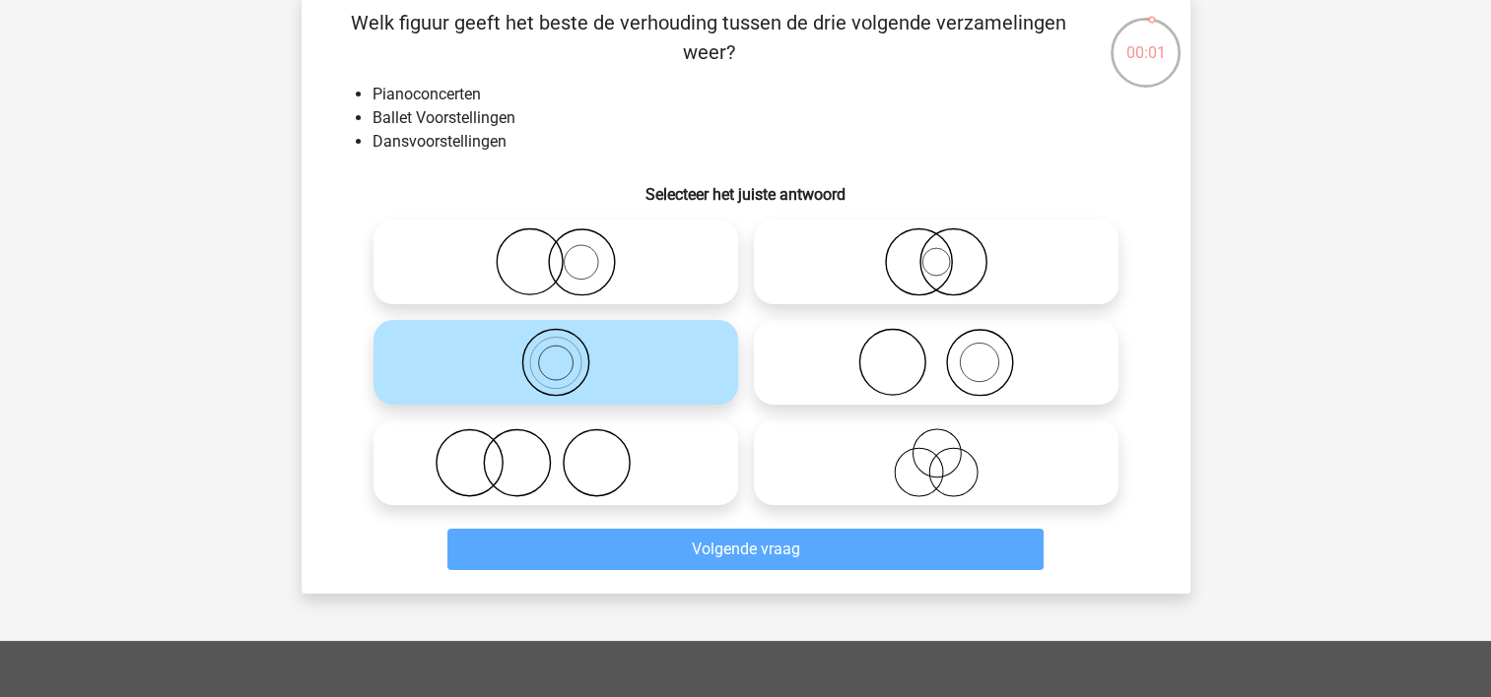
click at [584, 279] on circle at bounding box center [581, 262] width 34 height 34
click at [568, 252] on input "radio" at bounding box center [562, 245] width 13 height 13
radio input "true"
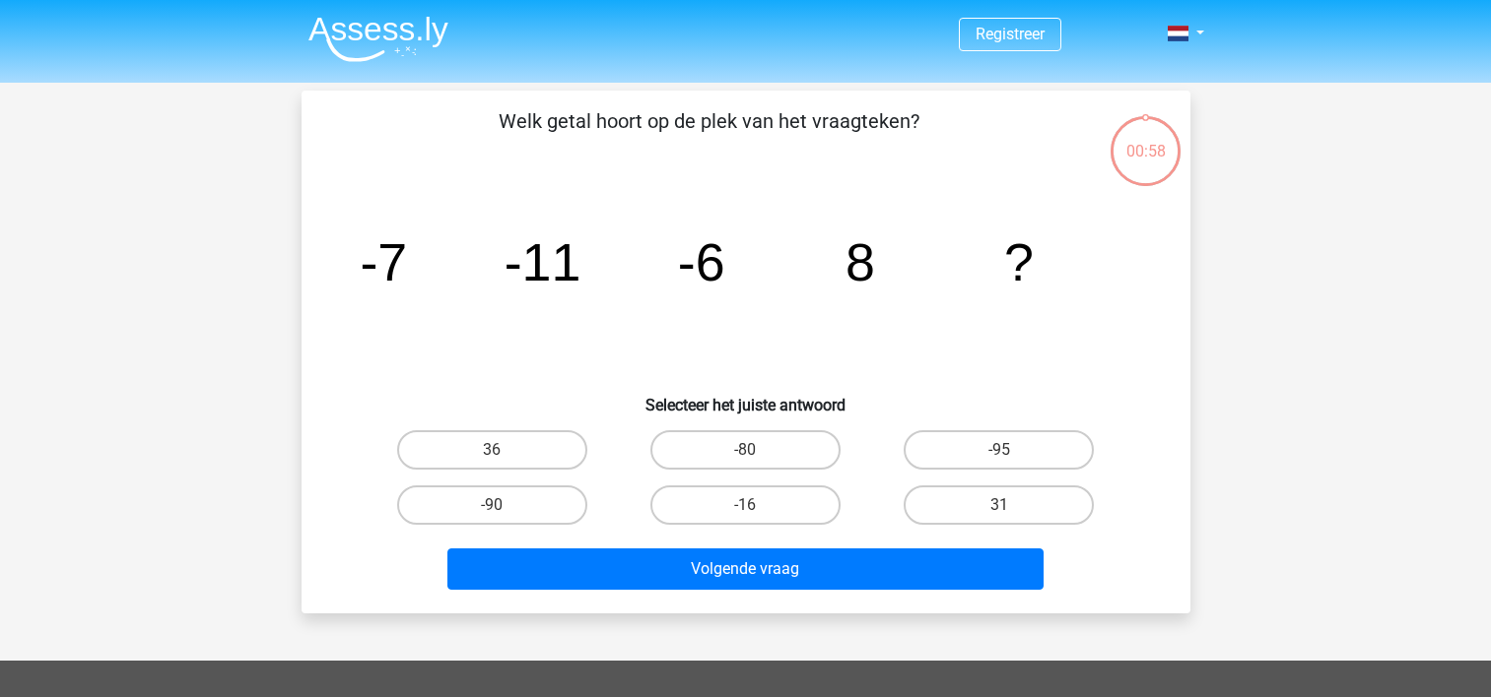
scroll to position [99, 0]
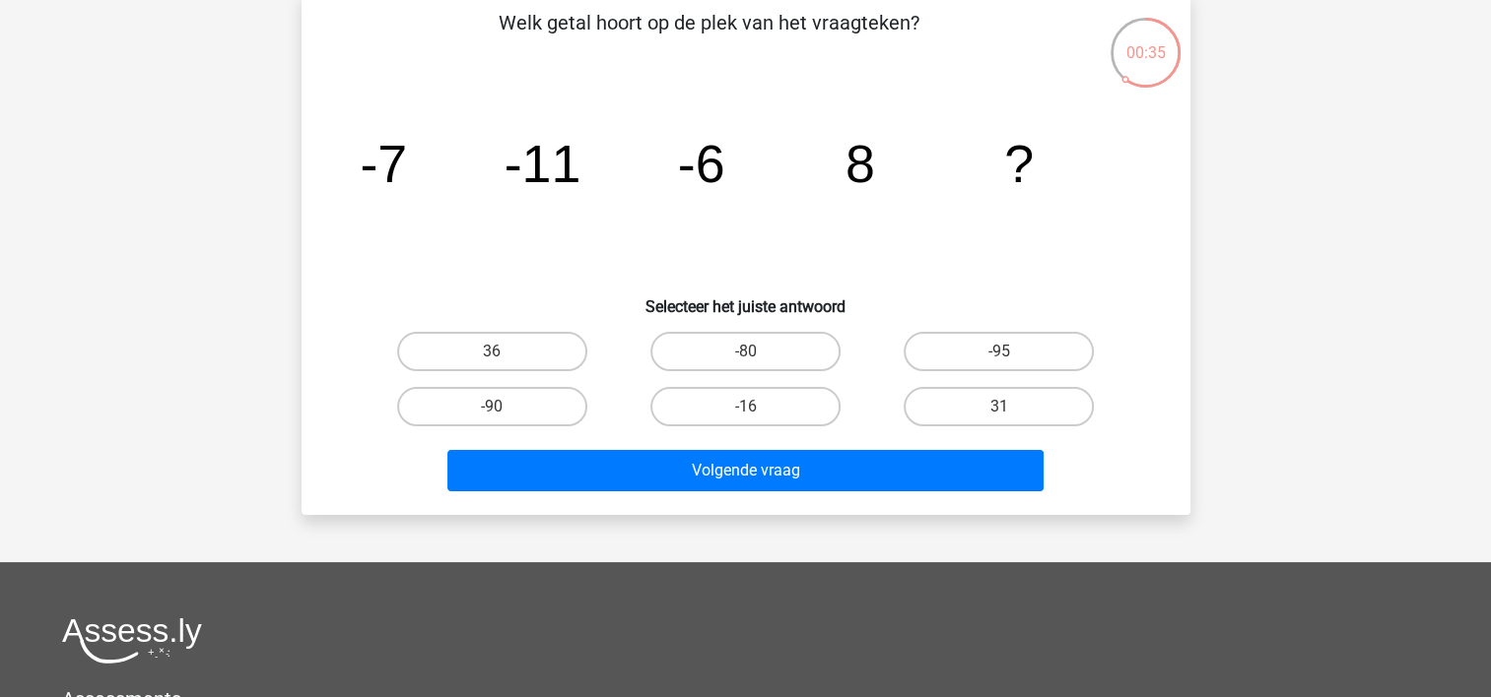
click at [493, 359] on input "36" at bounding box center [498, 358] width 13 height 13
radio input "true"
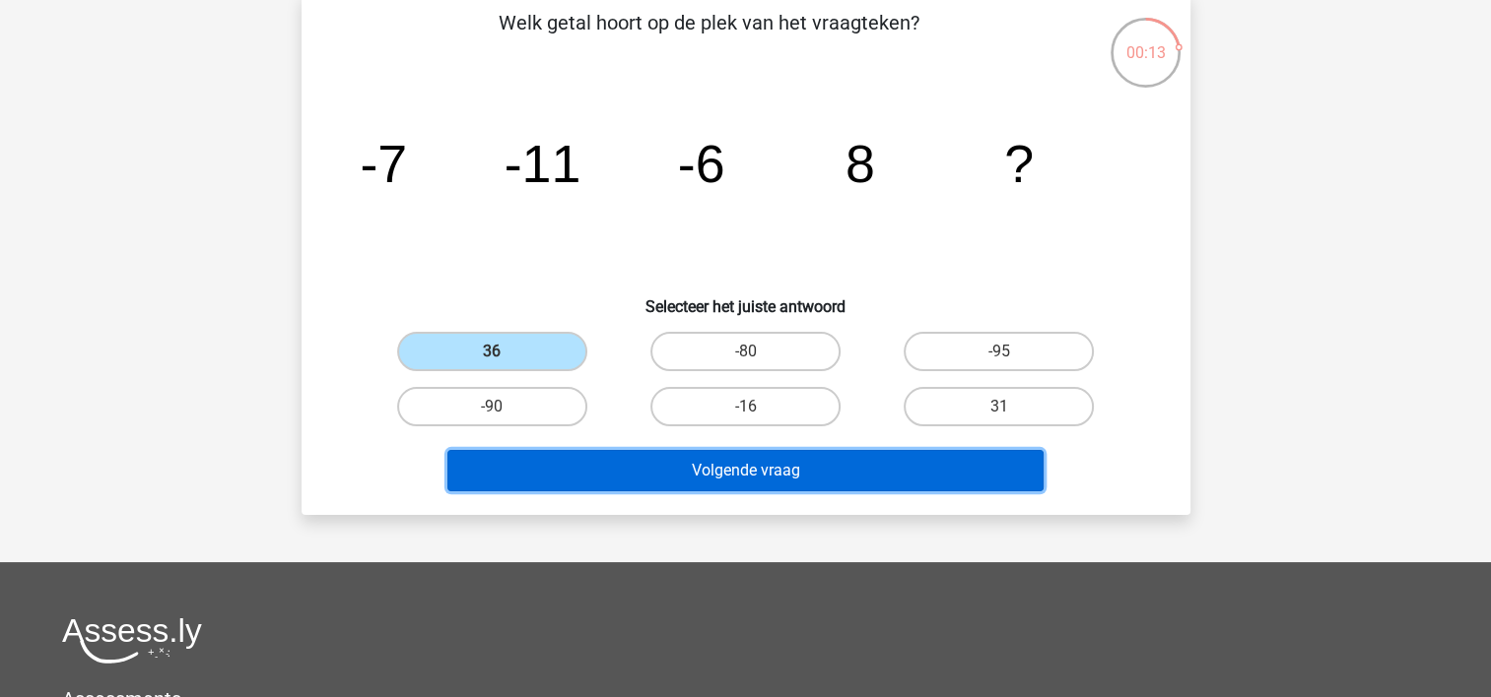
click at [773, 478] on button "Volgende vraag" at bounding box center [745, 470] width 596 height 41
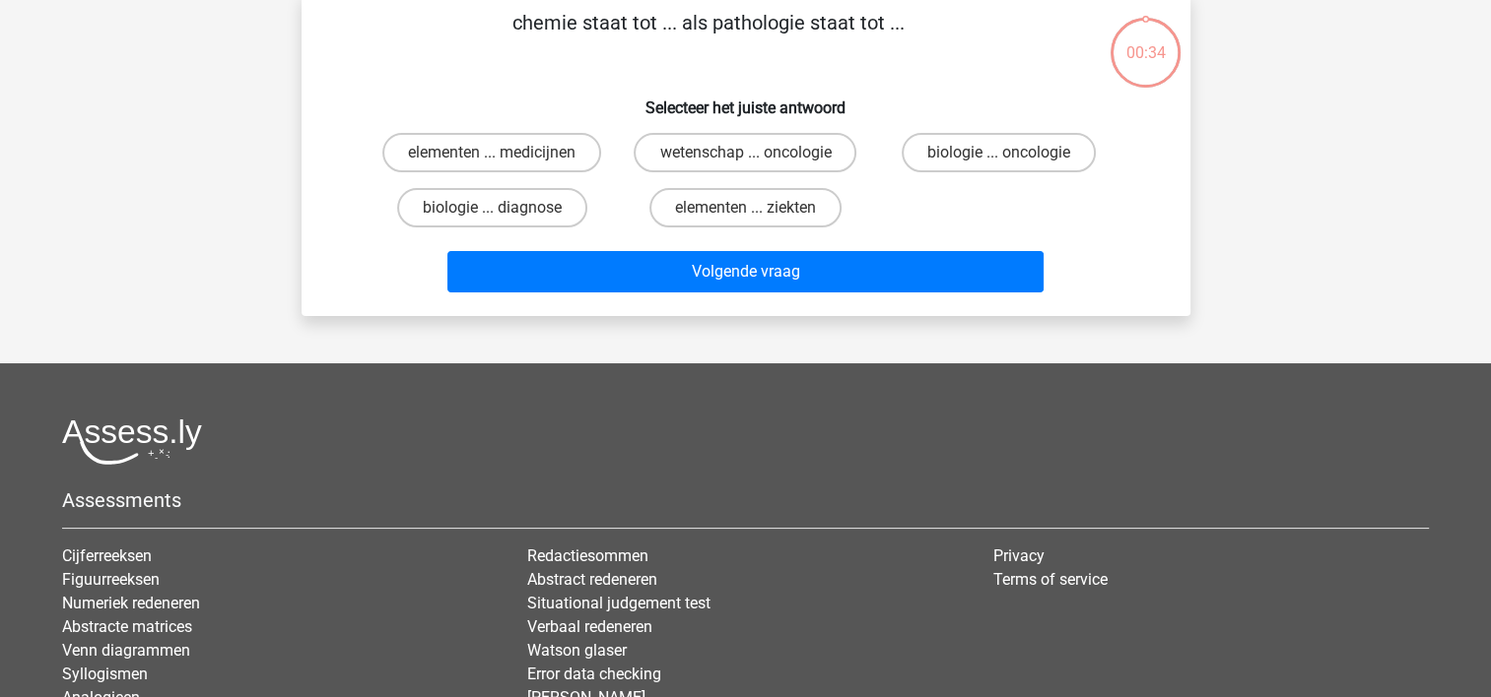
scroll to position [91, 0]
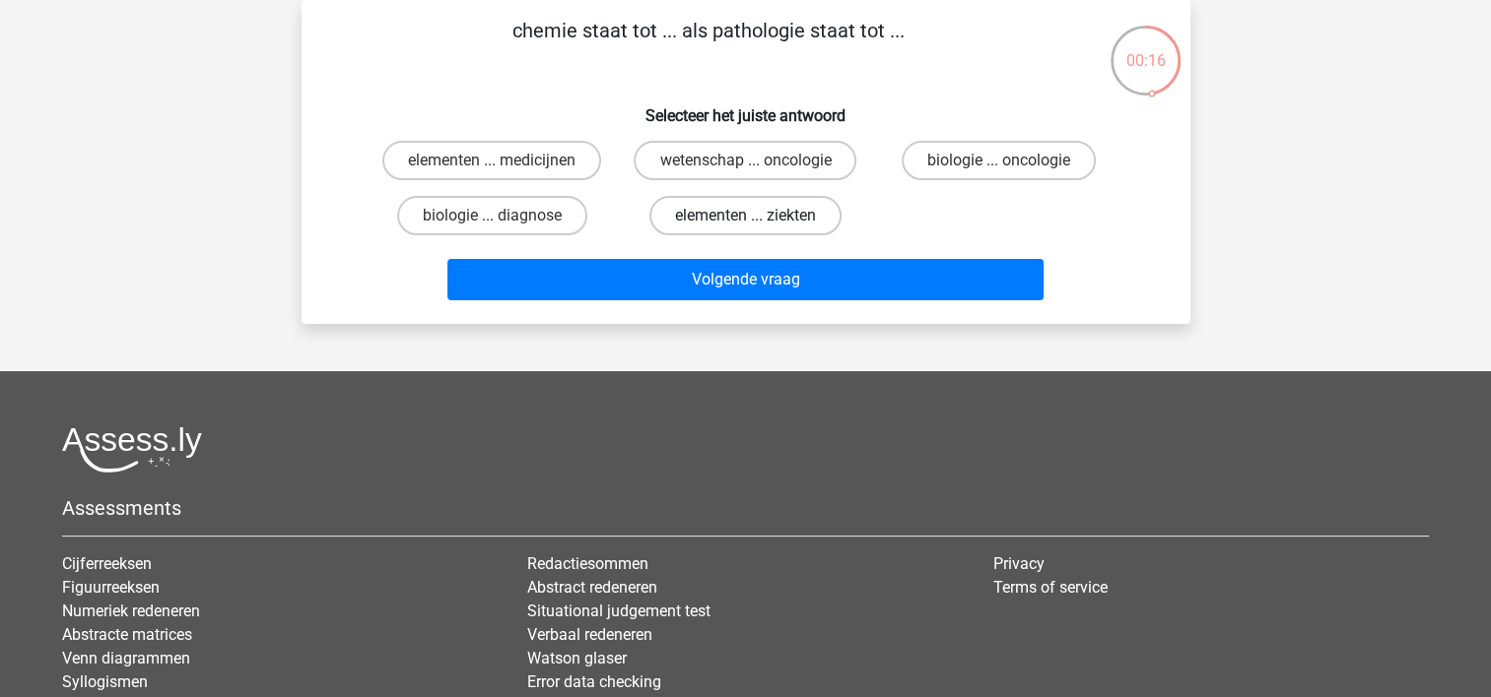
click at [816, 210] on label "elementen ... ziekten" at bounding box center [745, 215] width 192 height 39
click at [758, 216] on input "elementen ... ziekten" at bounding box center [751, 222] width 13 height 13
radio input "true"
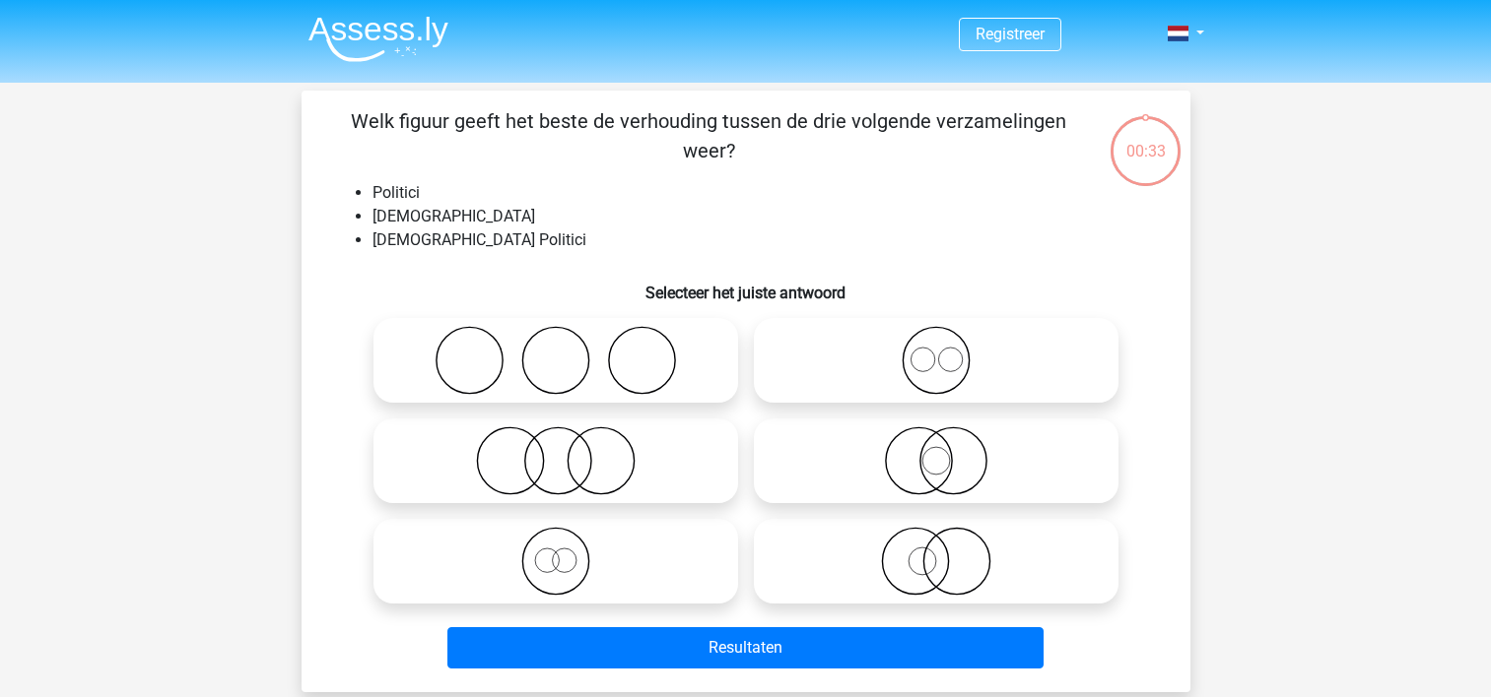
scroll to position [91, 0]
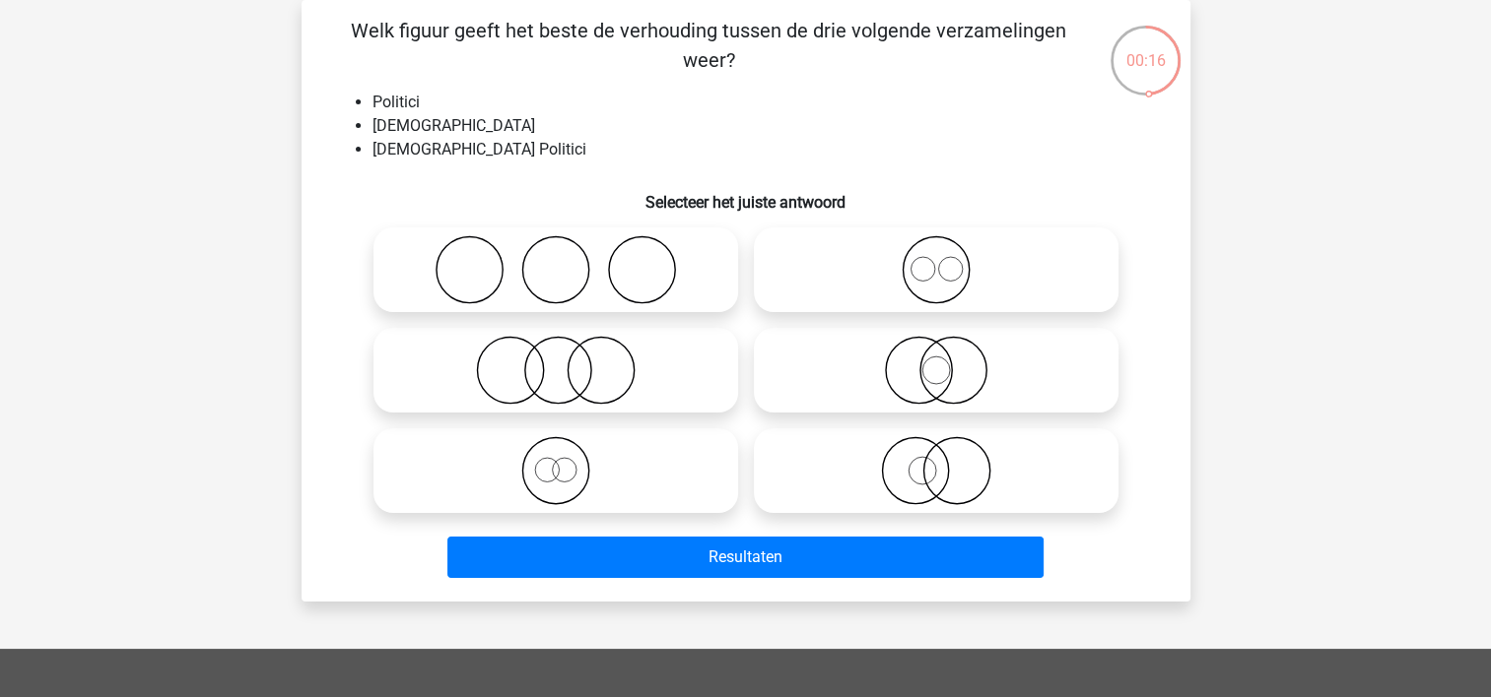
click at [947, 484] on icon at bounding box center [936, 470] width 349 height 69
click at [947, 461] on input "radio" at bounding box center [942, 454] width 13 height 13
radio input "true"
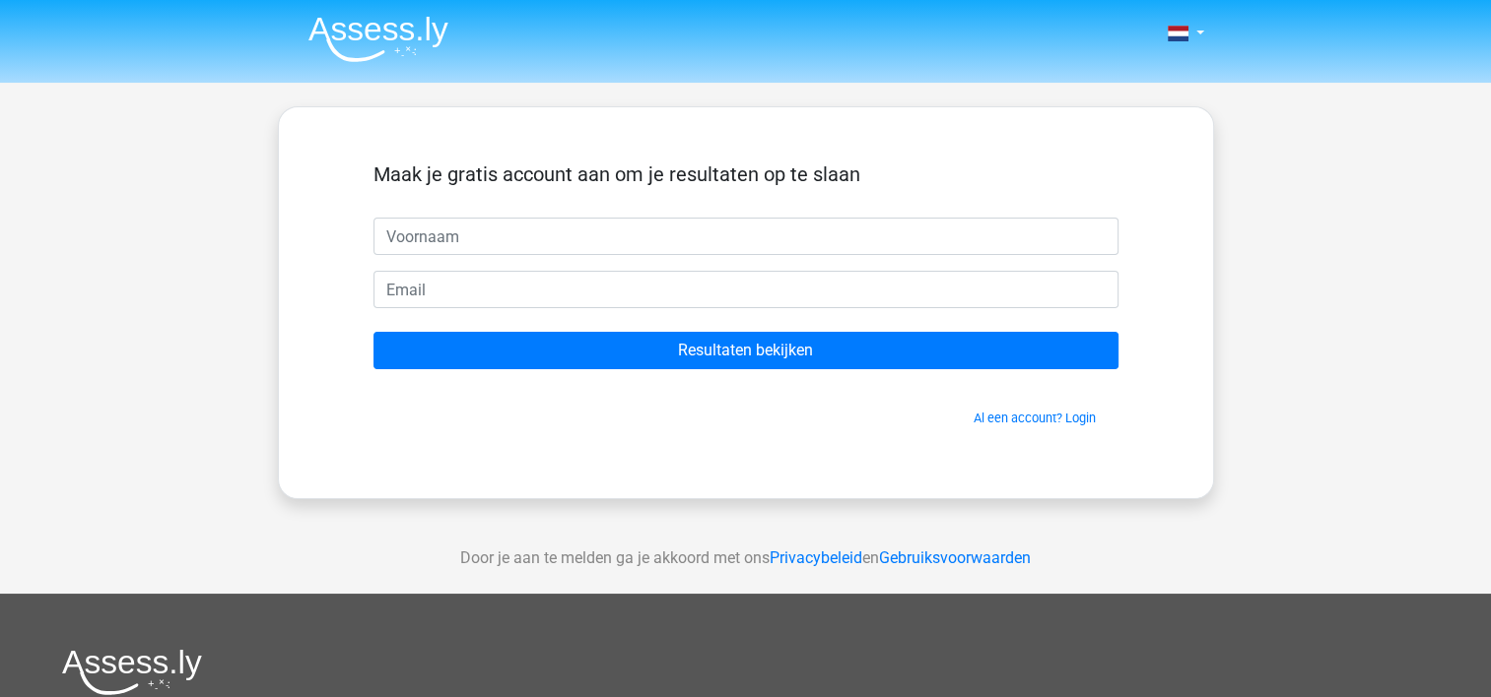
click at [423, 248] on input "text" at bounding box center [745, 236] width 745 height 37
type input "[PERSON_NAME]"
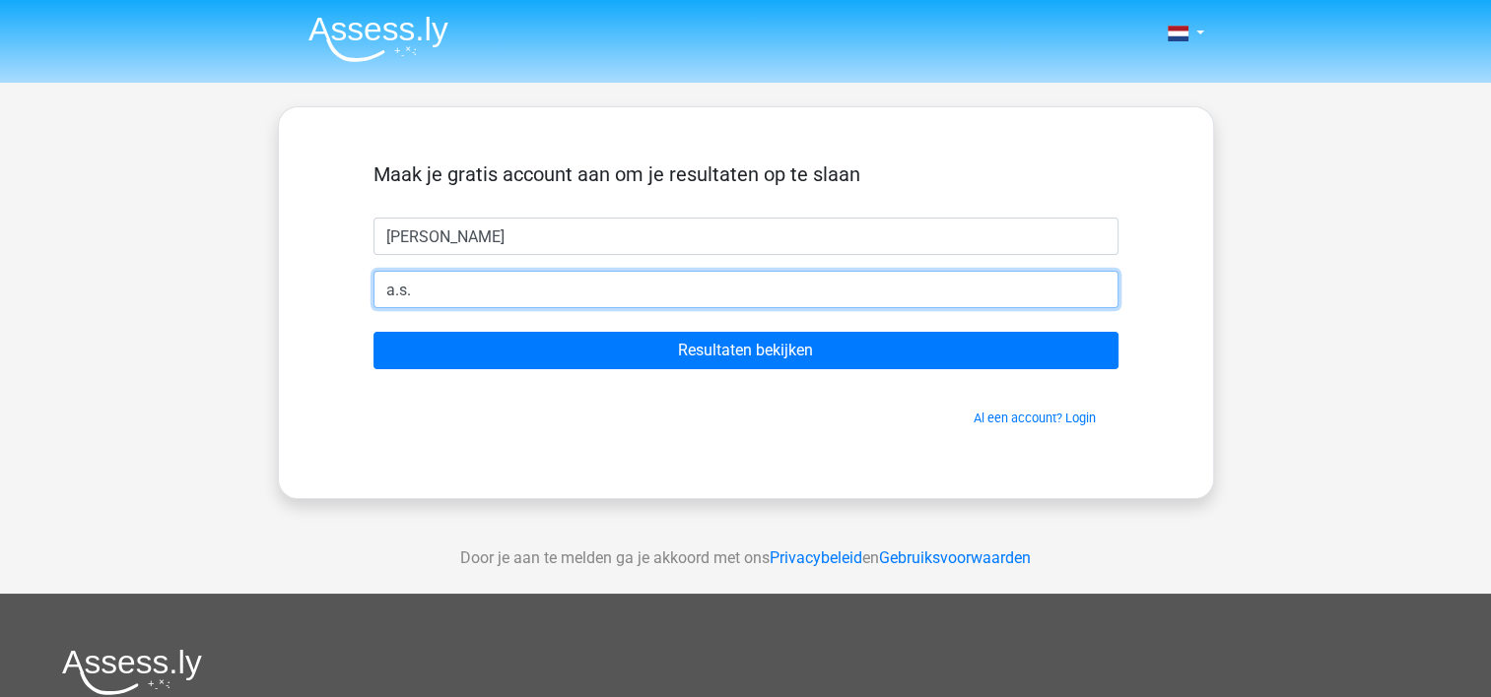
type input "[PERSON_NAME][EMAIL_ADDRESS][DOMAIN_NAME]"
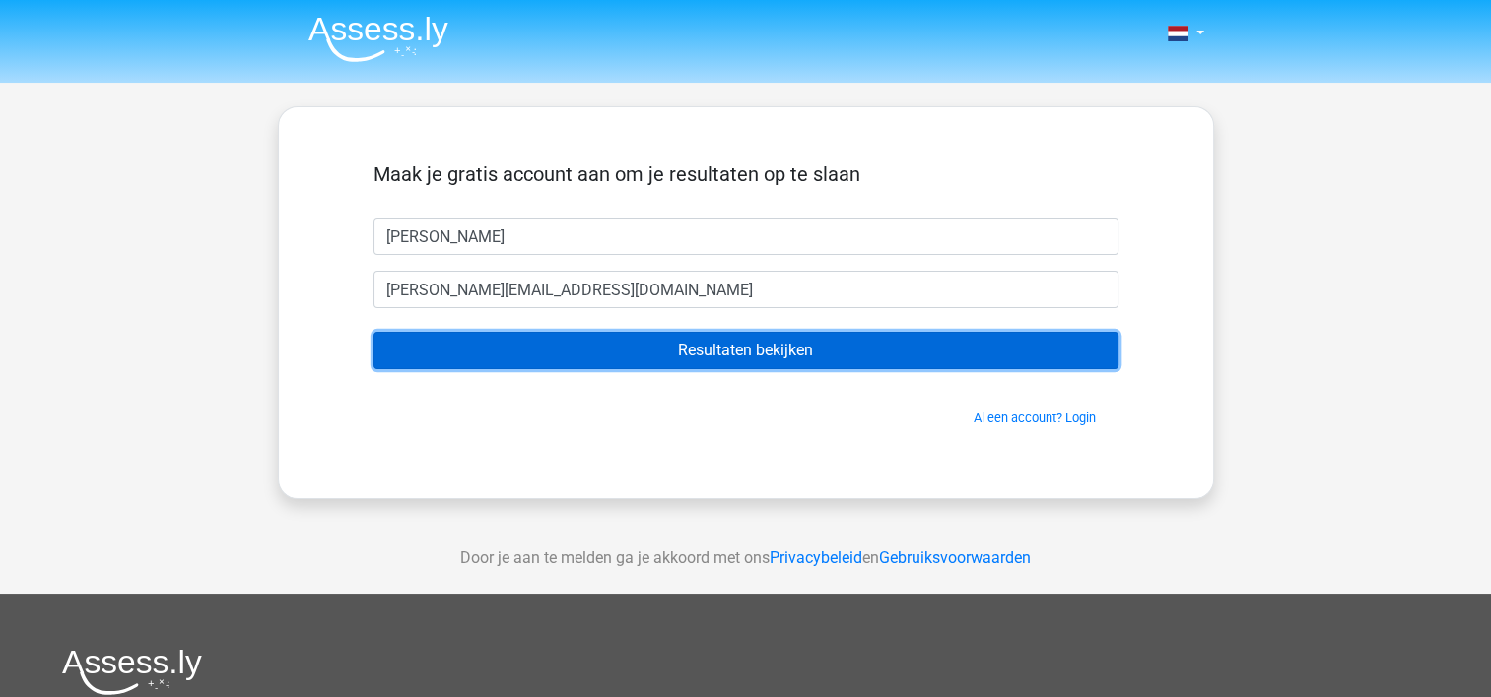
click at [811, 361] on input "Resultaten bekijken" at bounding box center [745, 350] width 745 height 37
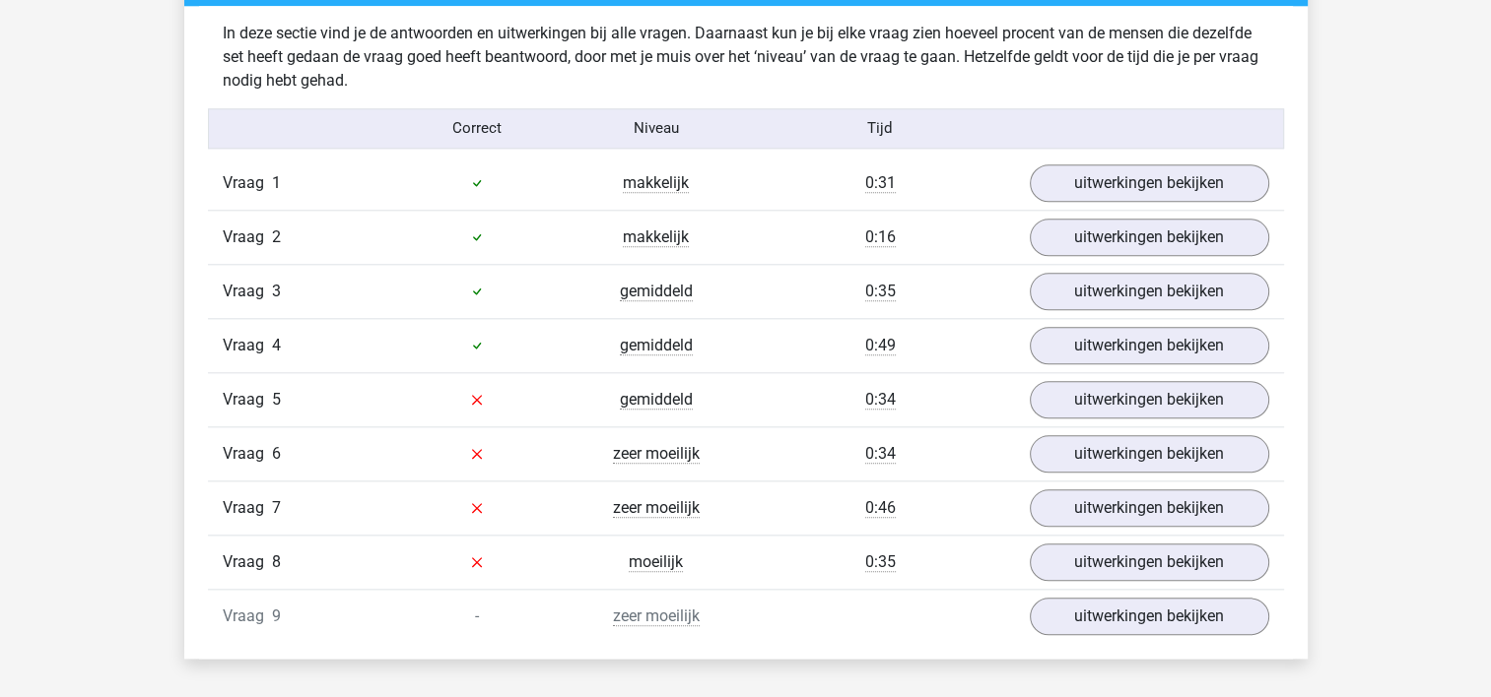
scroll to position [2069, 0]
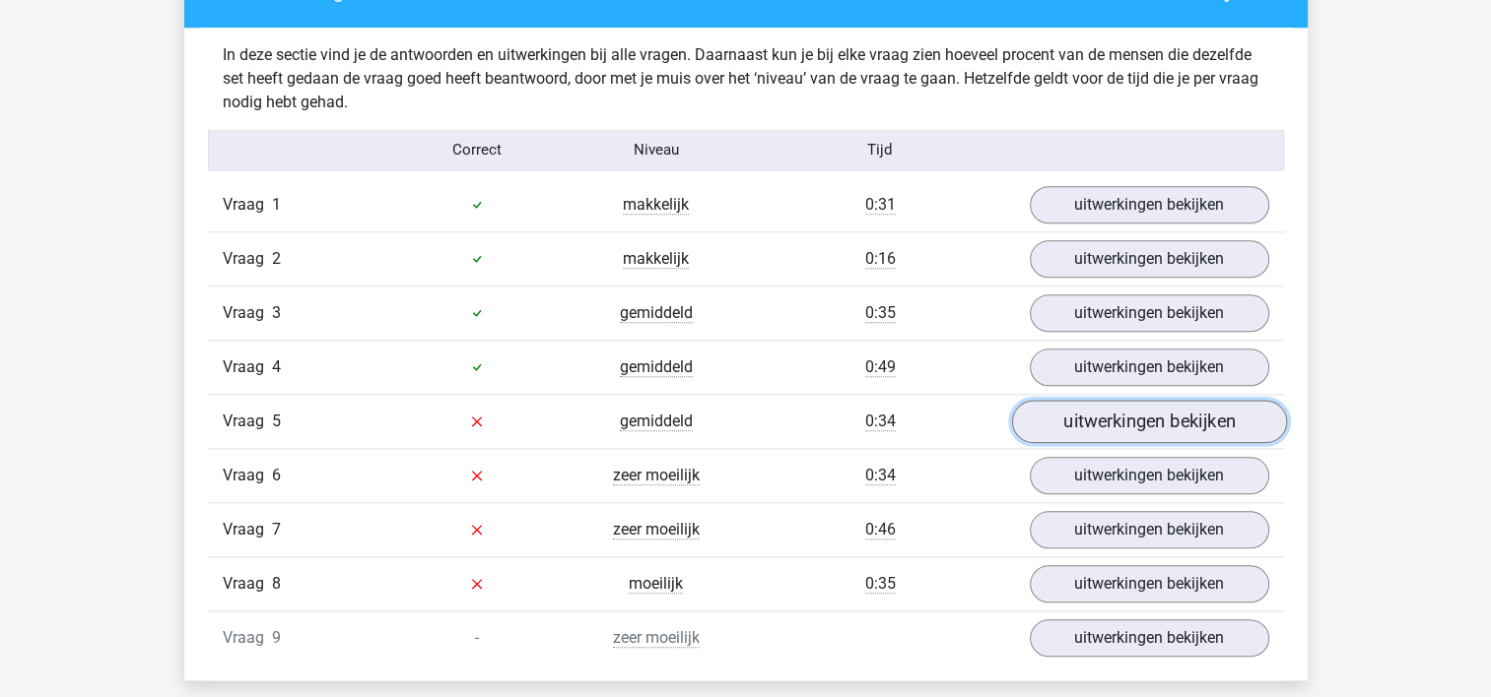
click at [1131, 419] on link "uitwerkingen bekijken" at bounding box center [1148, 421] width 275 height 43
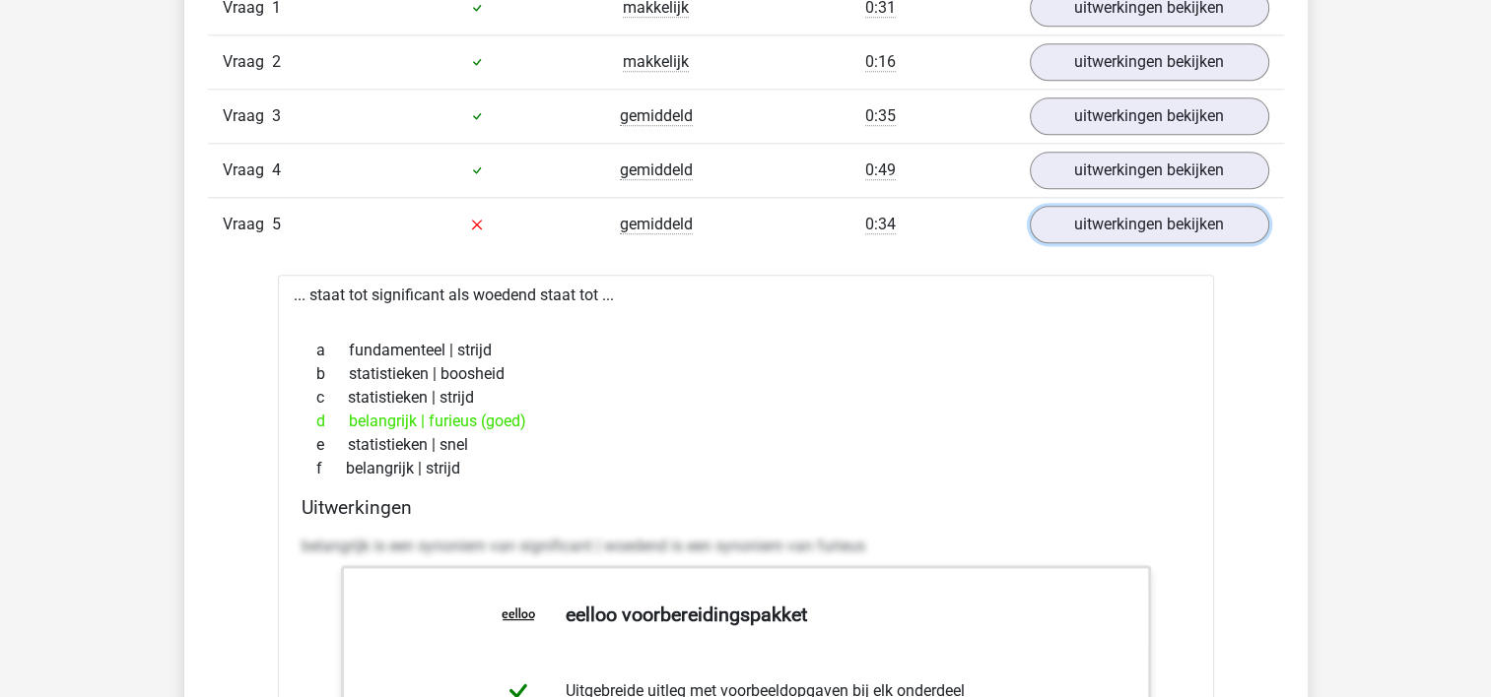
scroll to position [2266, 0]
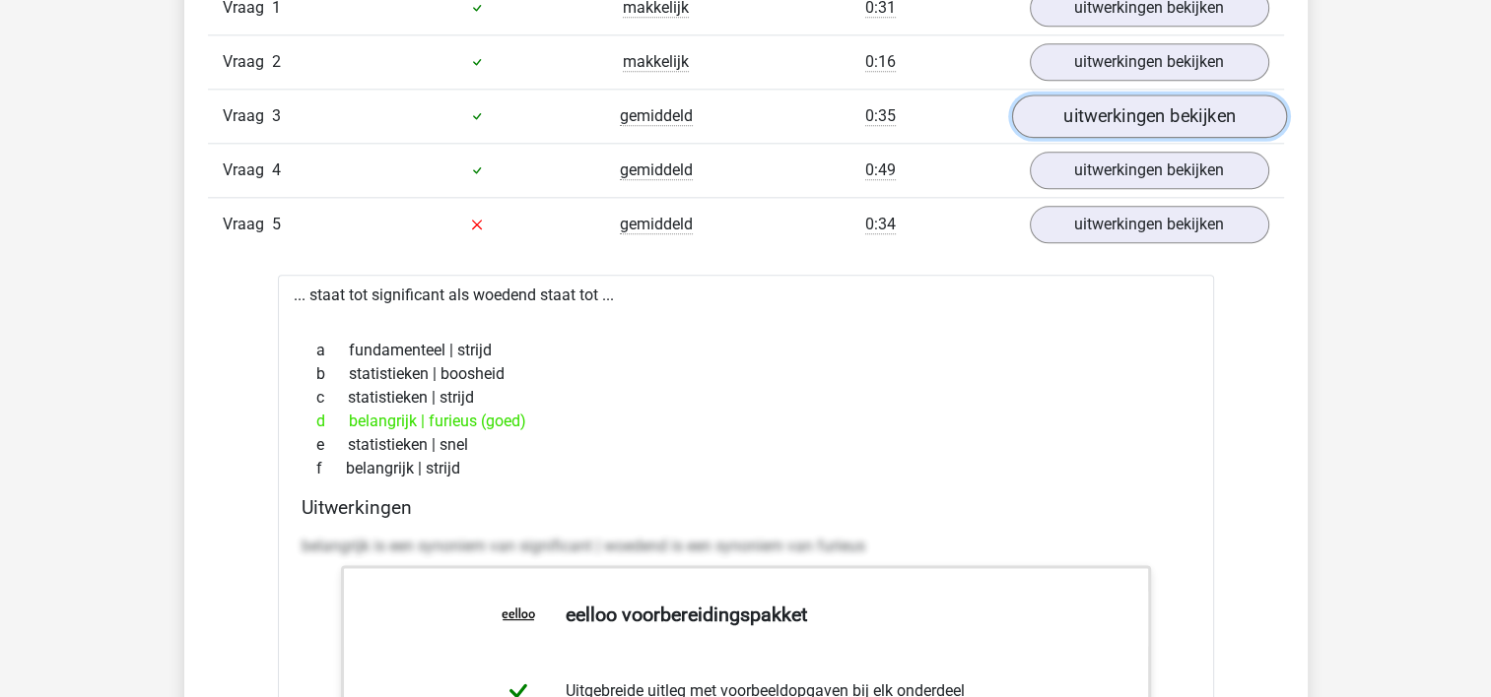
click at [1111, 122] on link "uitwerkingen bekijken" at bounding box center [1148, 116] width 275 height 43
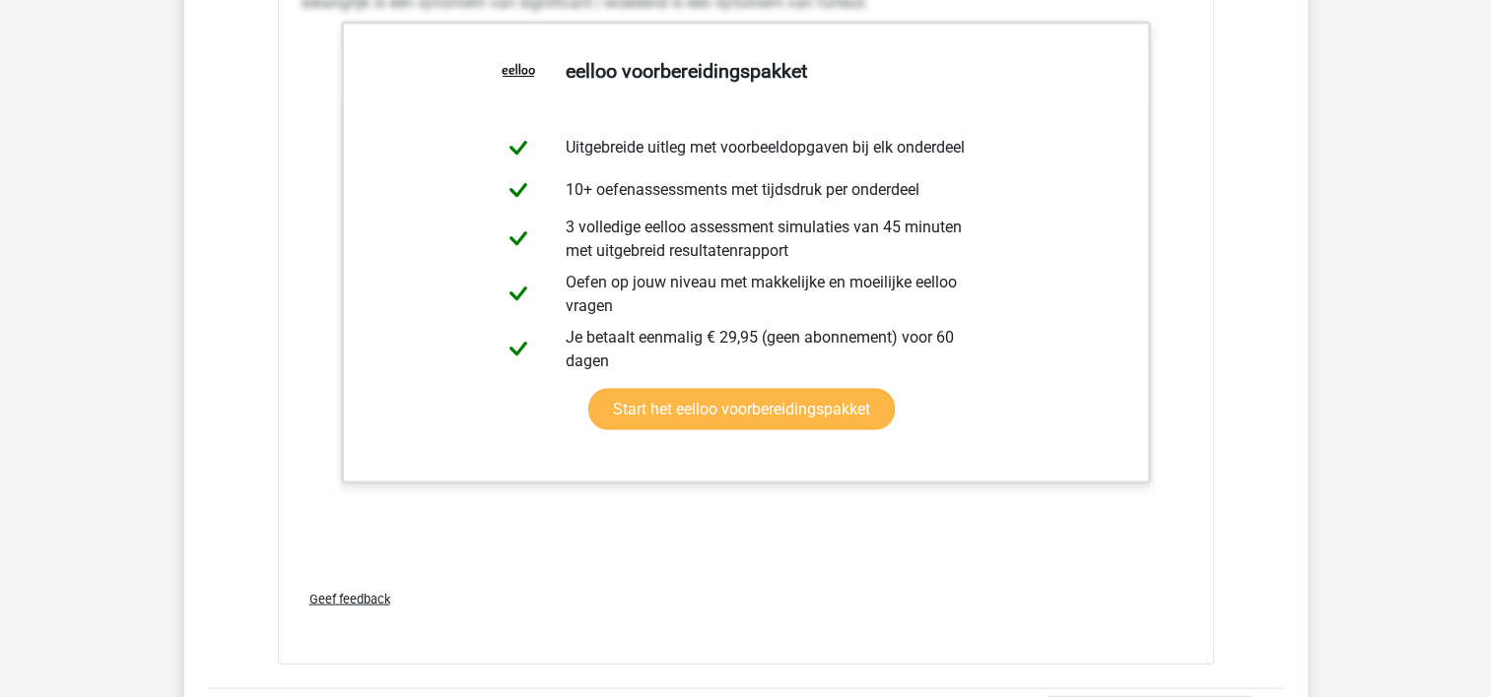
scroll to position [4335, 0]
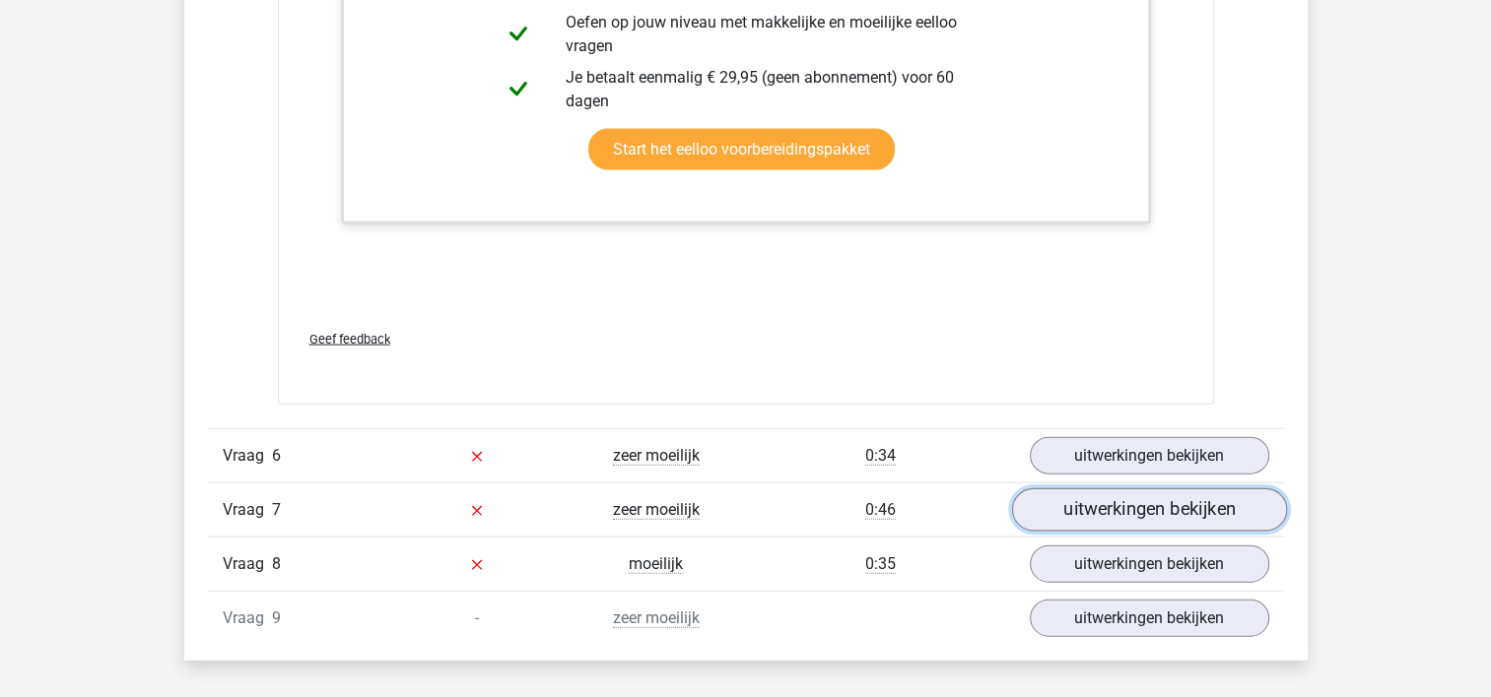
click at [1099, 504] on link "uitwerkingen bekijken" at bounding box center [1148, 510] width 275 height 43
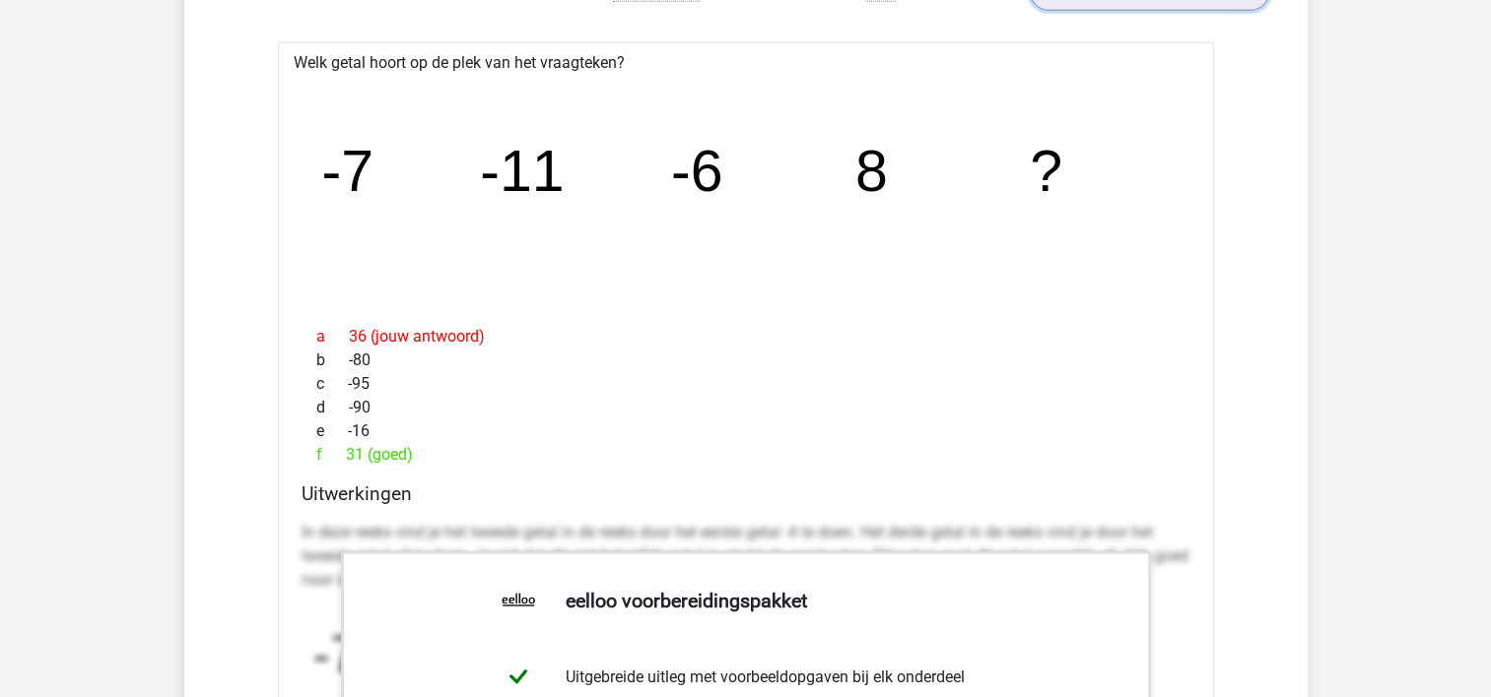
scroll to position [4827, 0]
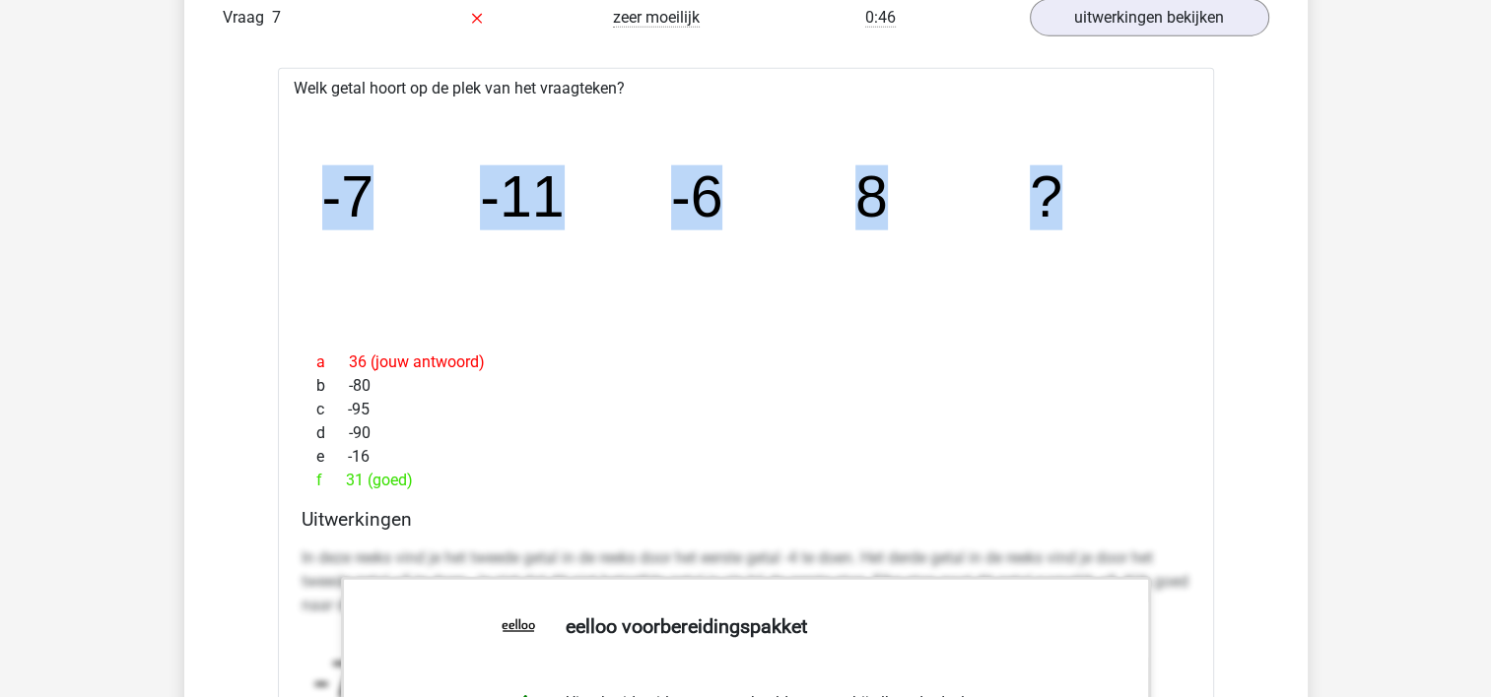
drag, startPoint x: 298, startPoint y: 152, endPoint x: 1312, endPoint y: 161, distance: 1014.8
copy g "-7 -11 -6 8 ?"
